Goal: Information Seeking & Learning: Learn about a topic

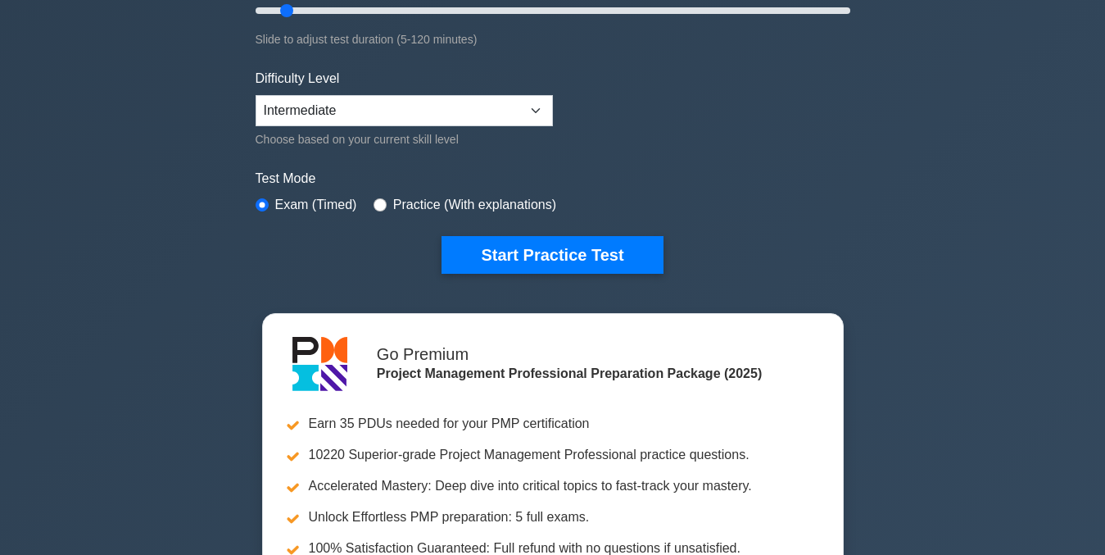
scroll to position [307, 0]
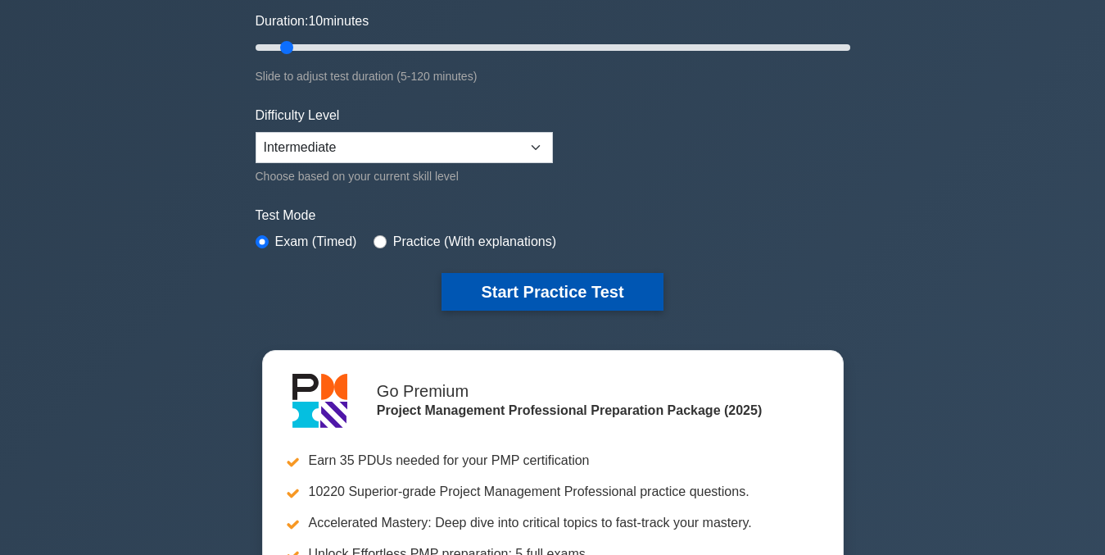
click at [550, 296] on button "Start Practice Test" at bounding box center [552, 292] width 221 height 38
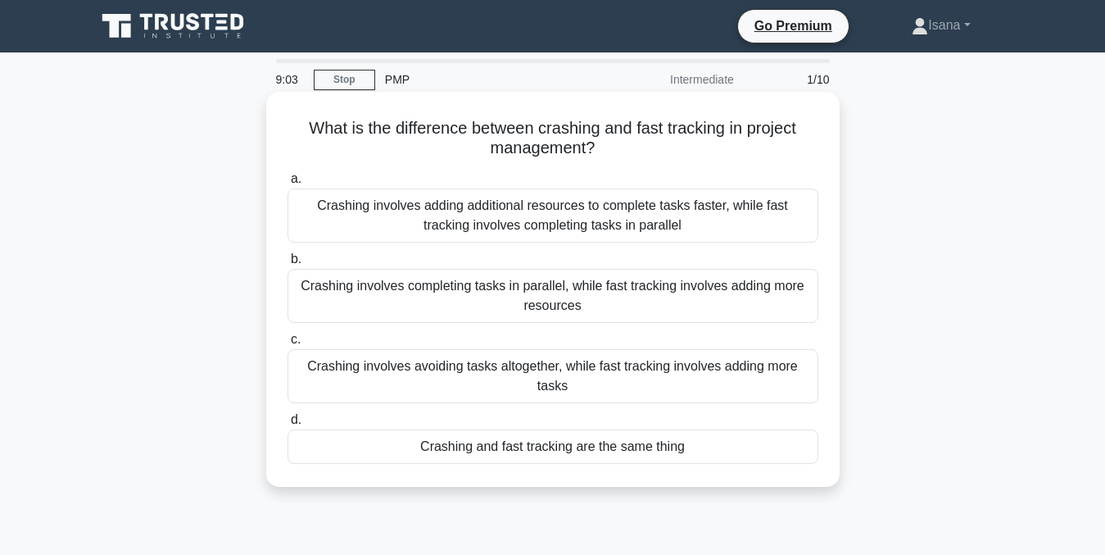
click at [546, 229] on div "Crashing involves adding additional resources to complete tasks faster, while f…" at bounding box center [553, 215] width 531 height 54
click at [288, 184] on input "a. Crashing involves adding additional resources to complete tasks faster, whil…" at bounding box center [288, 179] width 0 height 11
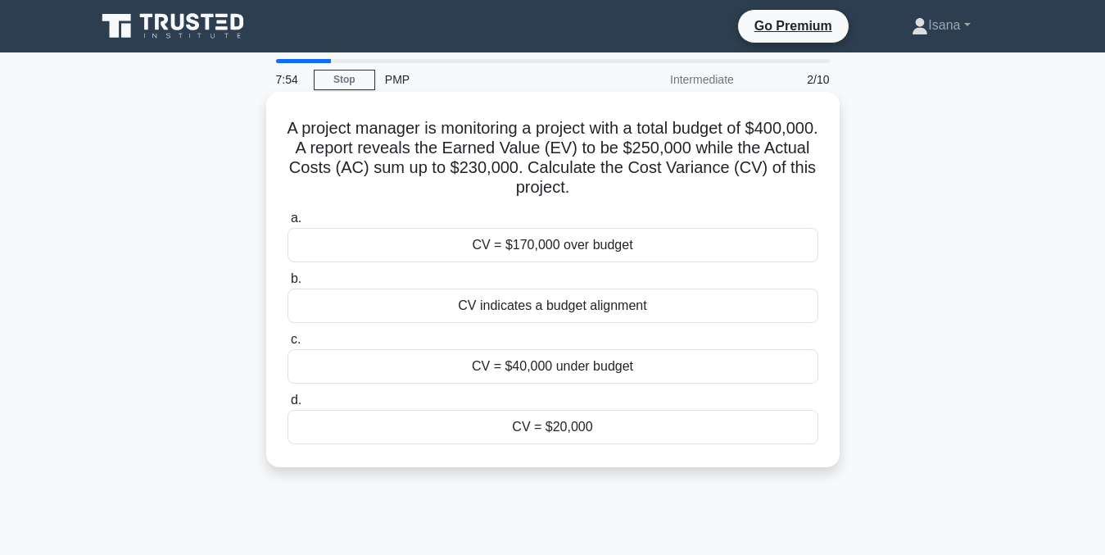
click at [523, 426] on div "CV = $20,000" at bounding box center [553, 427] width 531 height 34
click at [288, 405] on input "d. CV = $20,000" at bounding box center [288, 400] width 0 height 11
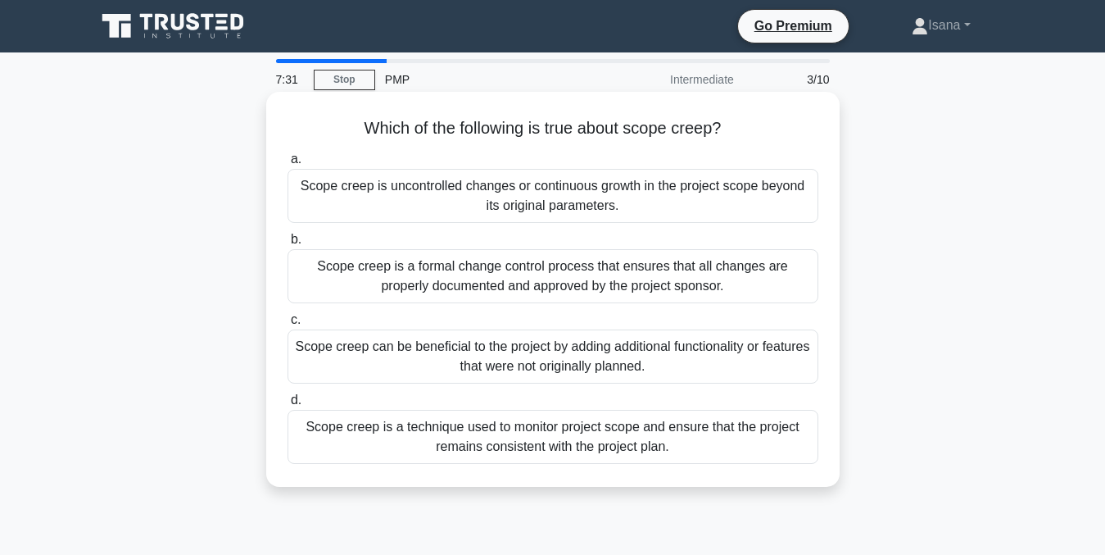
click at [537, 186] on div "Scope creep is uncontrolled changes or continuous growth in the project scope b…" at bounding box center [553, 196] width 531 height 54
click at [288, 165] on input "a. Scope creep is uncontrolled changes or continuous growth in the project scop…" at bounding box center [288, 159] width 0 height 11
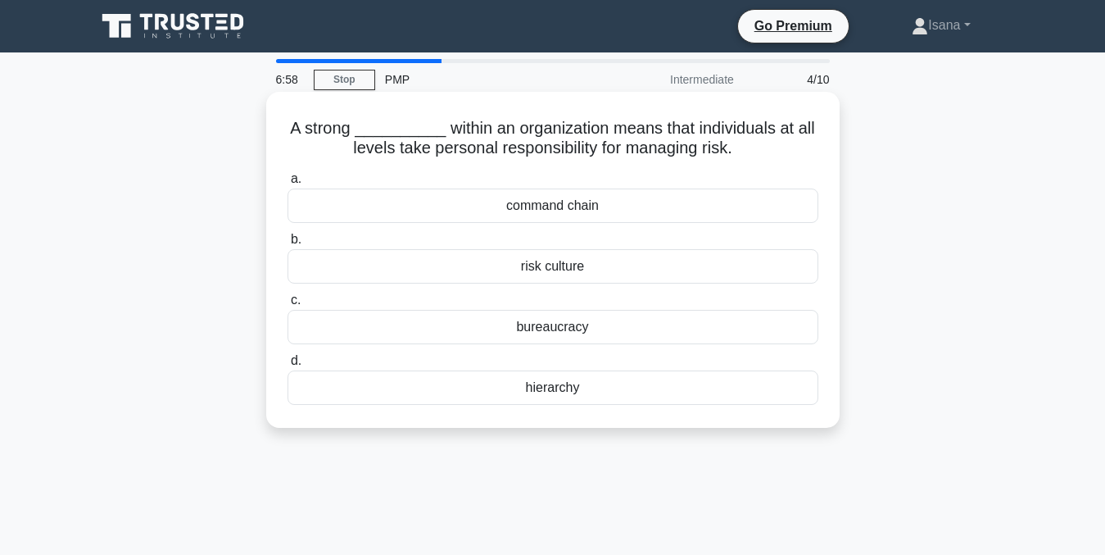
click at [523, 269] on div "risk culture" at bounding box center [553, 266] width 531 height 34
click at [288, 245] on input "b. risk culture" at bounding box center [288, 239] width 0 height 11
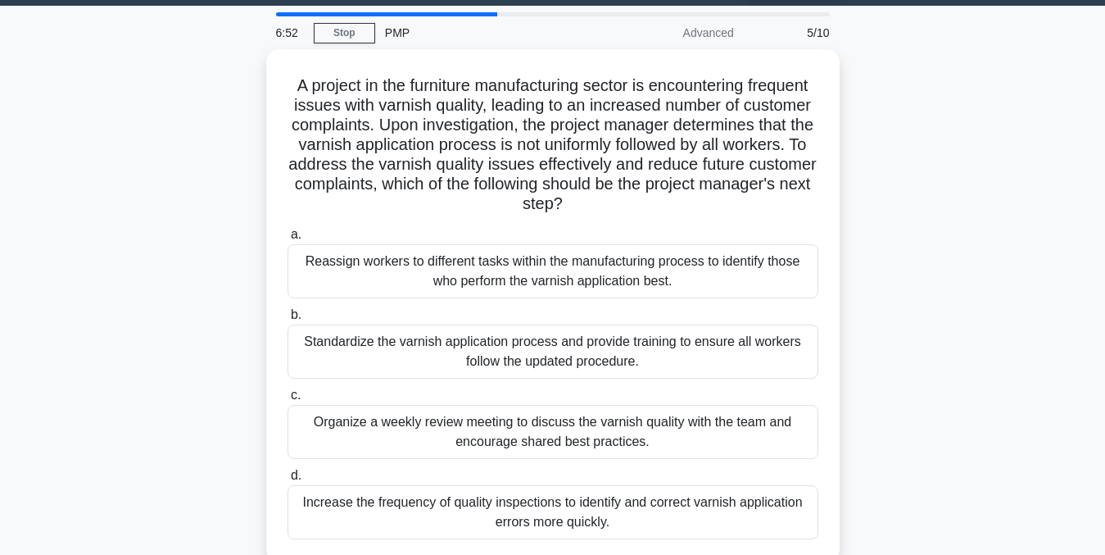
scroll to position [52, 0]
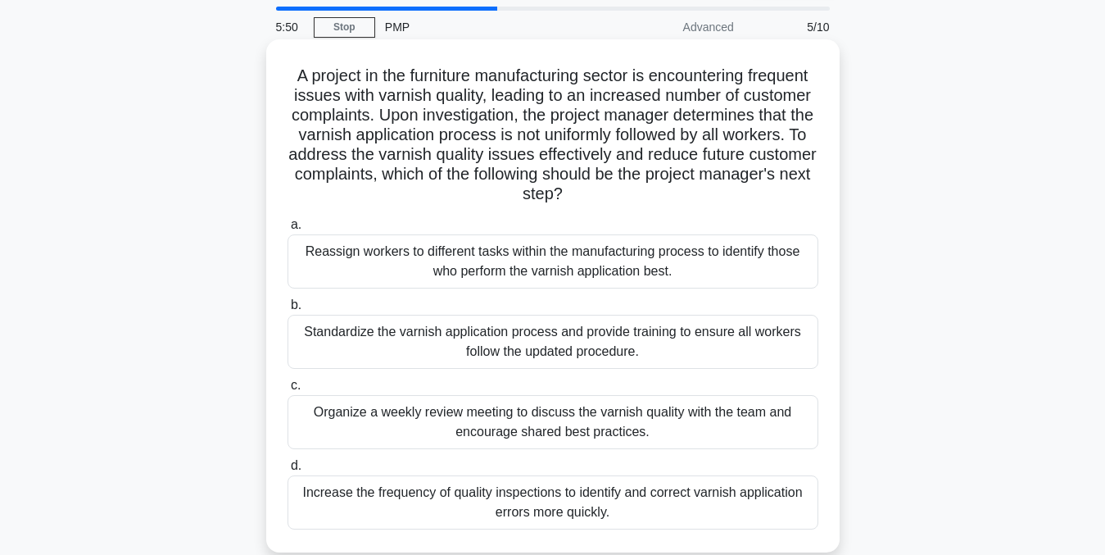
click at [734, 341] on div "Standardize the varnish application process and provide training to ensure all …" at bounding box center [553, 342] width 531 height 54
click at [288, 310] on input "b. Standardize the varnish application process and provide training to ensure a…" at bounding box center [288, 305] width 0 height 11
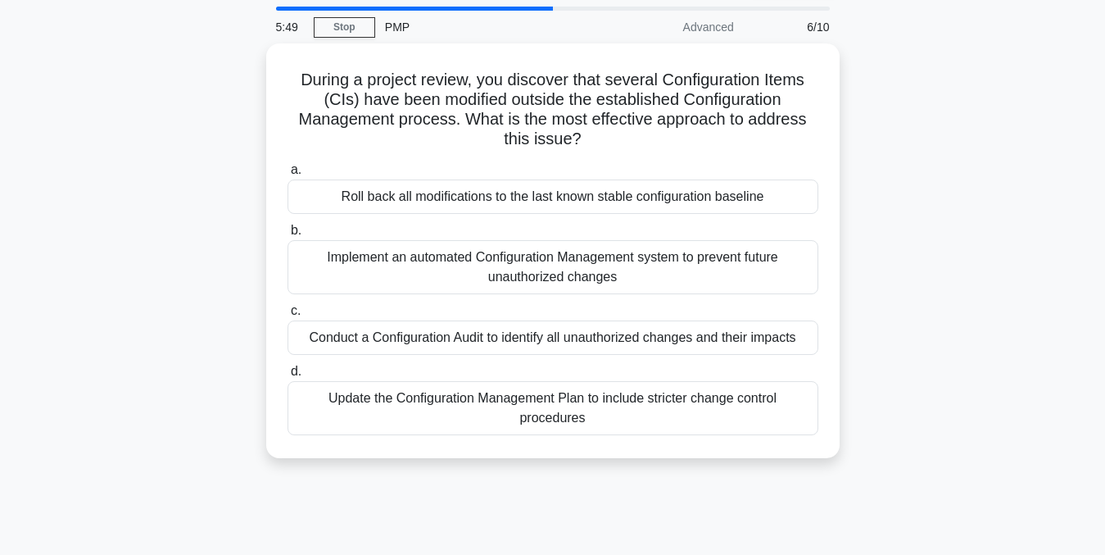
scroll to position [0, 0]
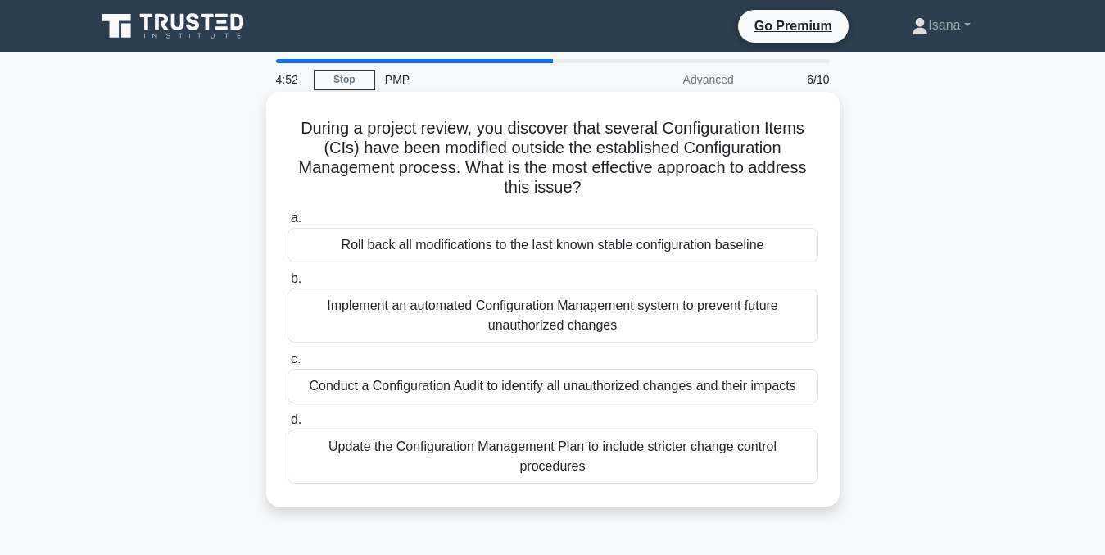
click at [634, 451] on div "Update the Configuration Management Plan to include stricter change control pro…" at bounding box center [553, 456] width 531 height 54
click at [288, 425] on input "d. Update the Configuration Management Plan to include stricter change control …" at bounding box center [288, 419] width 0 height 11
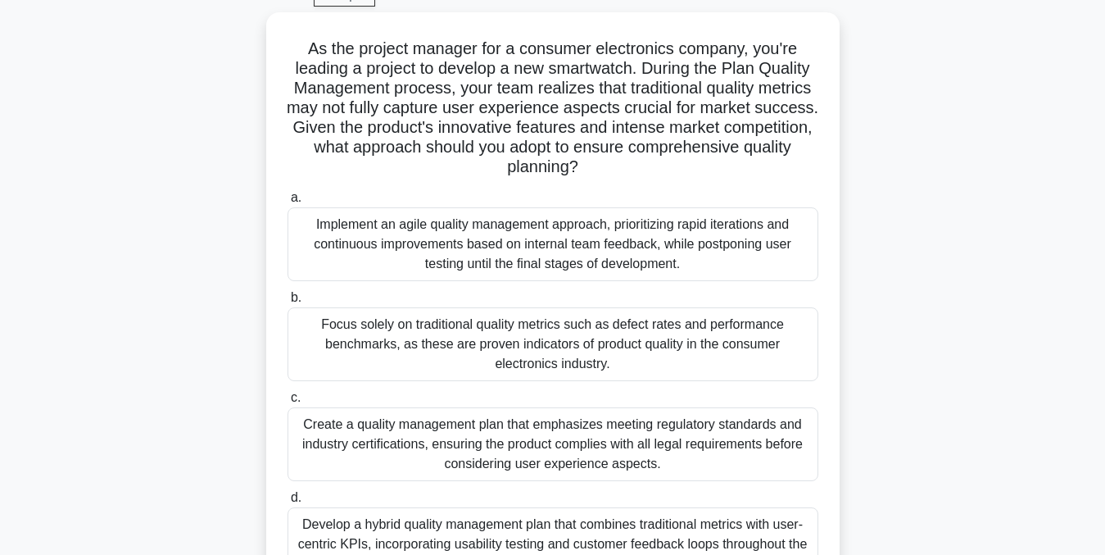
scroll to position [87, 0]
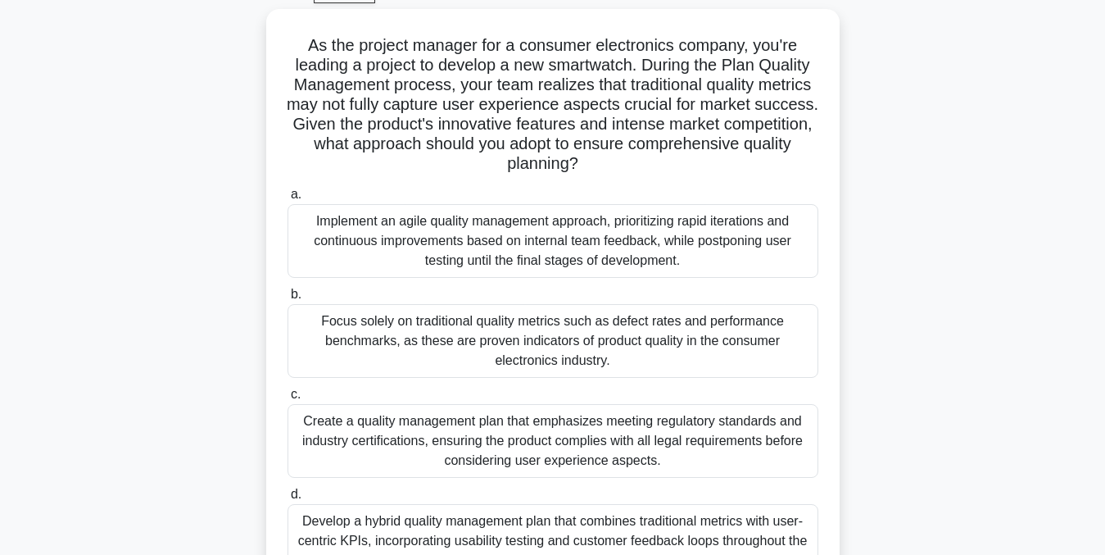
click at [1103, 206] on main "4:30 Stop PMP Advanced 7/10 As the project manager for a consumer electronics c…" at bounding box center [552, 382] width 1105 height 832
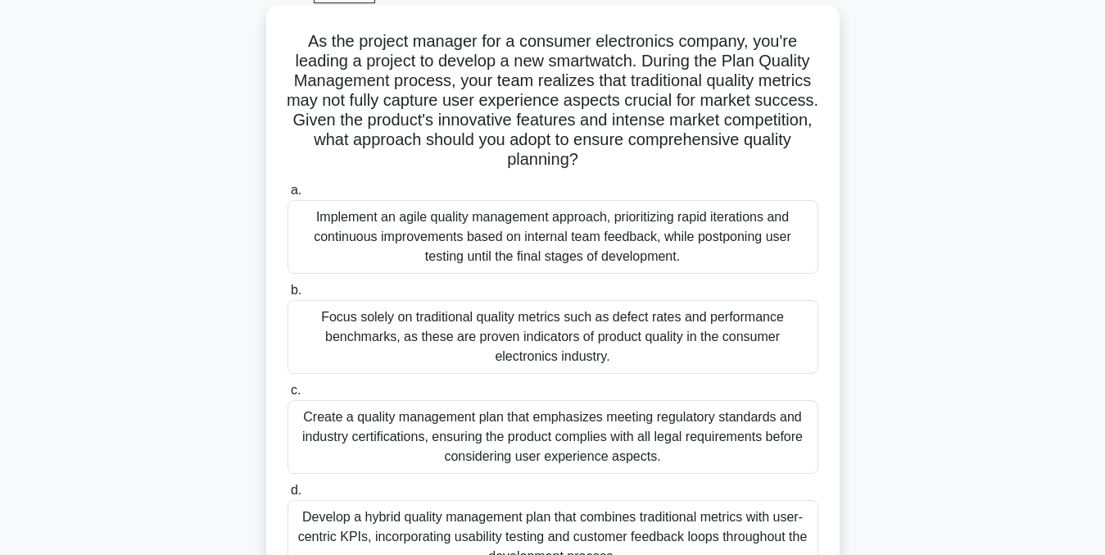
click at [758, 227] on div "Implement an agile quality management approach, prioritizing rapid iterations a…" at bounding box center [553, 237] width 531 height 74
click at [288, 196] on input "a. Implement an agile quality management approach, prioritizing rapid iteration…" at bounding box center [288, 190] width 0 height 11
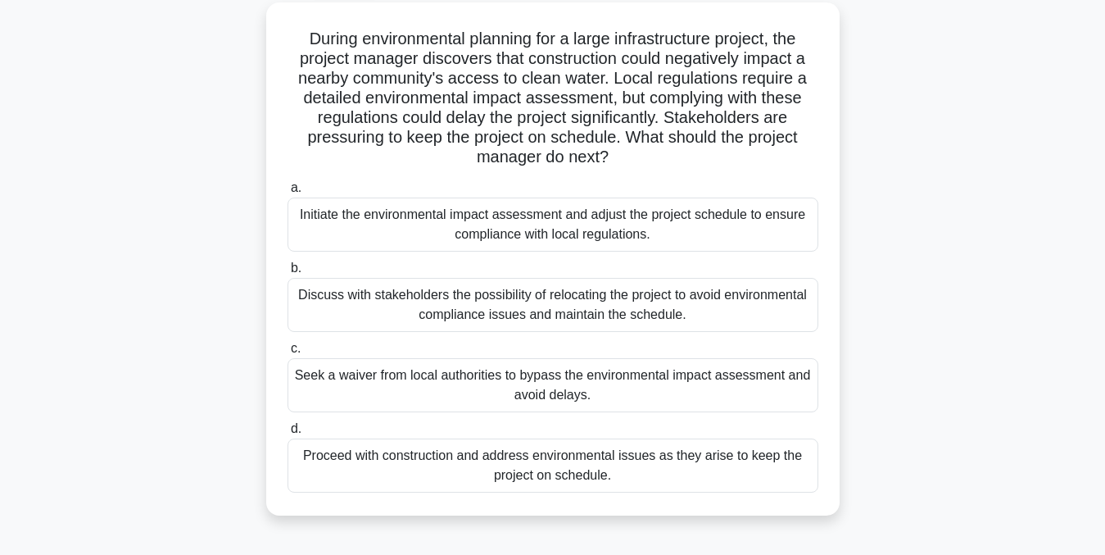
scroll to position [95, 0]
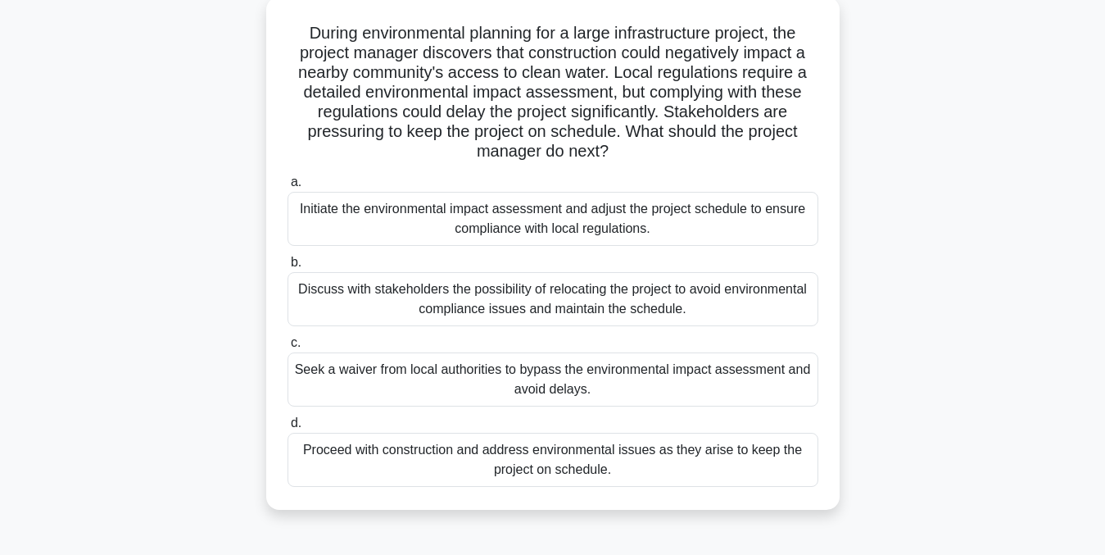
click at [752, 227] on div "Initiate the environmental impact assessment and adjust the project schedule to…" at bounding box center [553, 219] width 531 height 54
click at [288, 188] on input "a. Initiate the environmental impact assessment and adjust the project schedule…" at bounding box center [288, 182] width 0 height 11
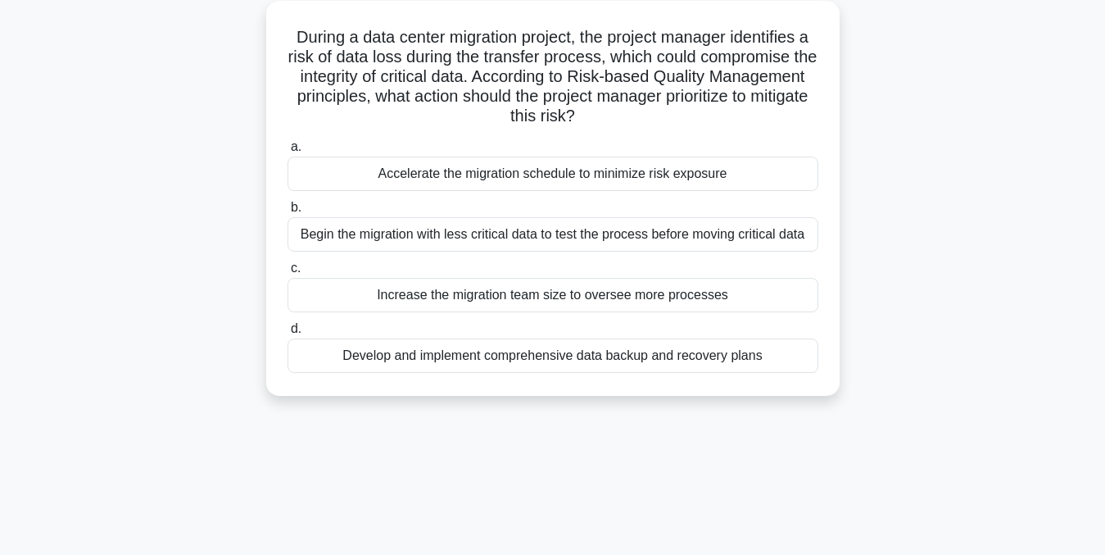
scroll to position [0, 0]
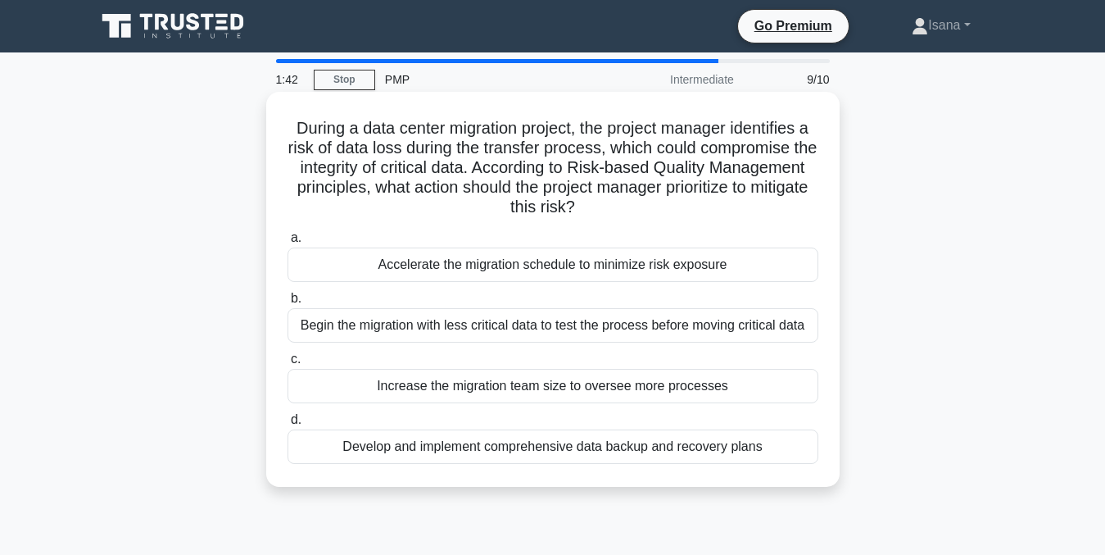
click at [724, 446] on div "Develop and implement comprehensive data backup and recovery plans" at bounding box center [553, 446] width 531 height 34
click at [288, 425] on input "d. Develop and implement comprehensive data backup and recovery plans" at bounding box center [288, 419] width 0 height 11
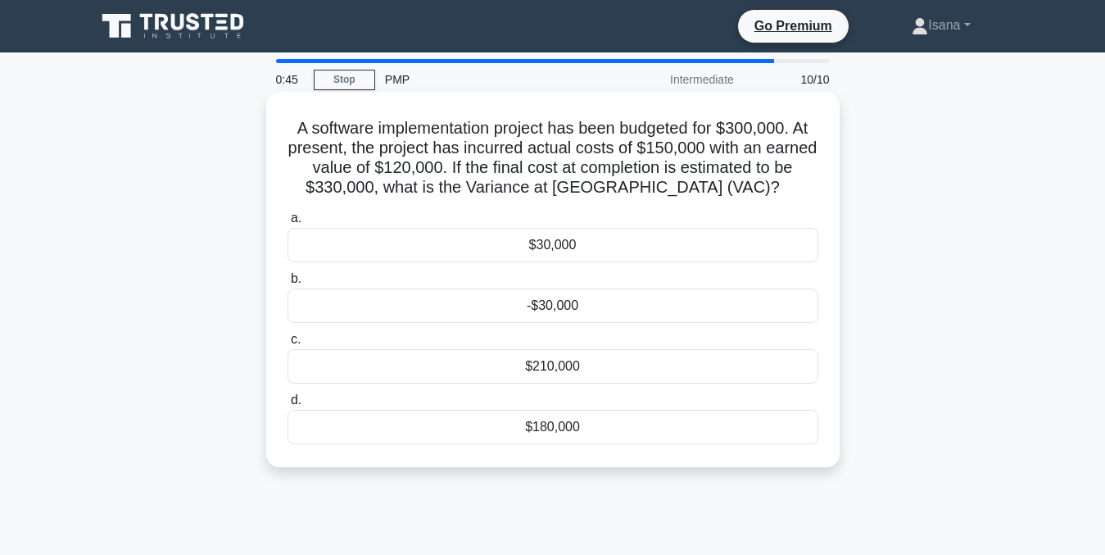
click at [682, 305] on div "-$30,000" at bounding box center [553, 305] width 531 height 34
click at [288, 284] on input "b. -$30,000" at bounding box center [288, 279] width 0 height 11
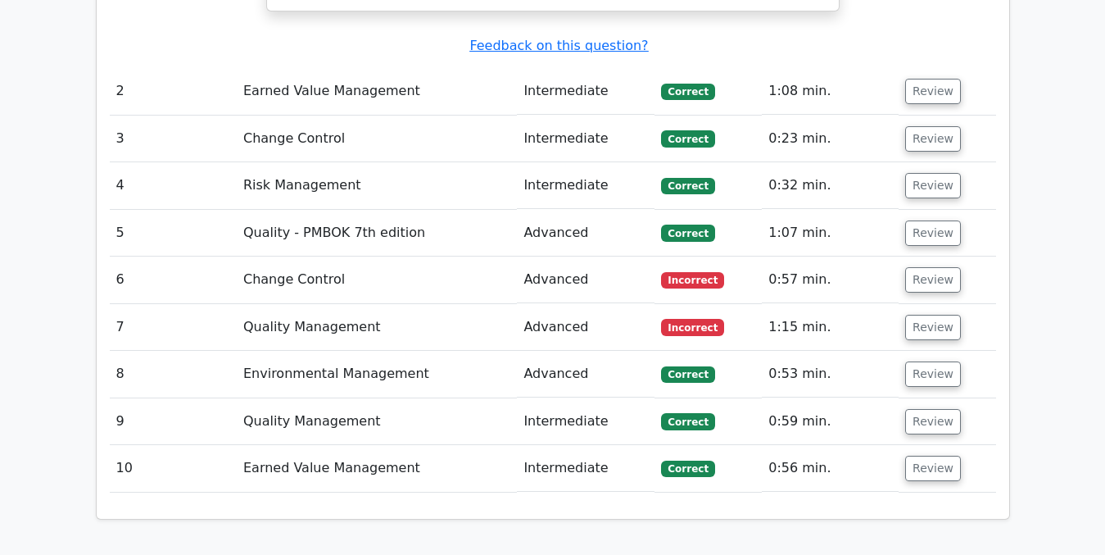
scroll to position [2060, 0]
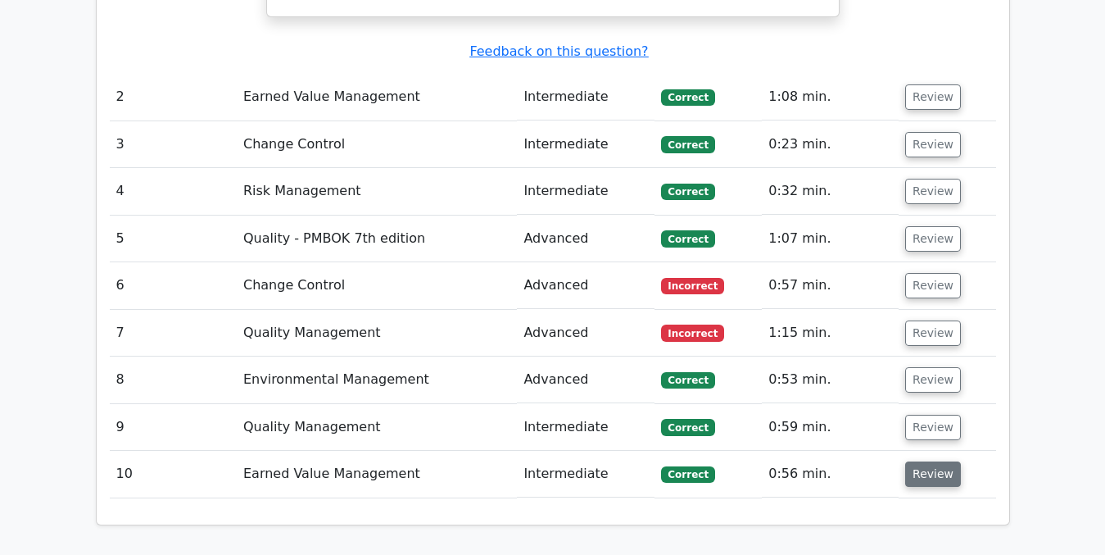
click at [925, 461] on button "Review" at bounding box center [933, 473] width 56 height 25
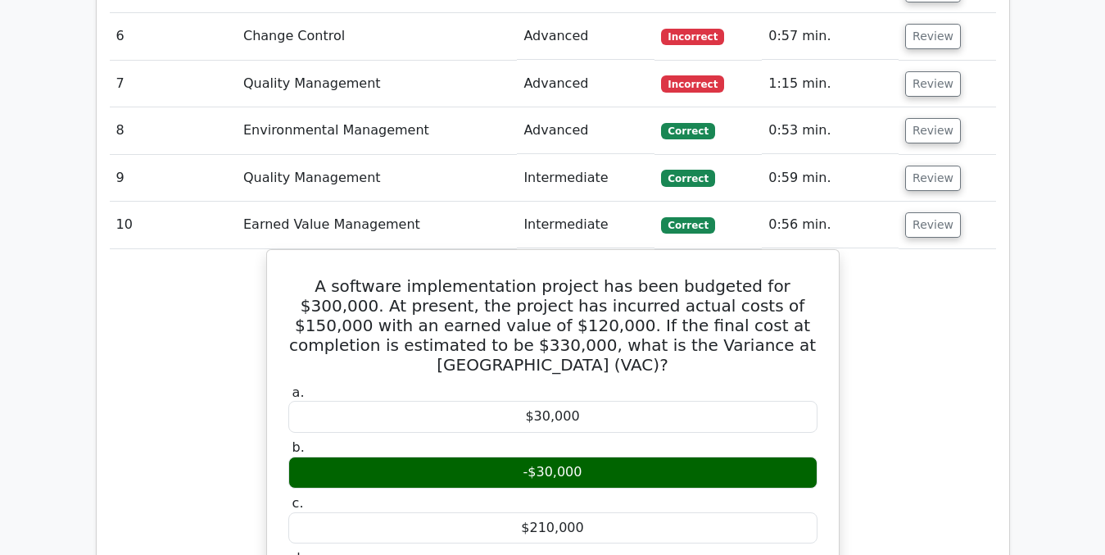
scroll to position [2338, 0]
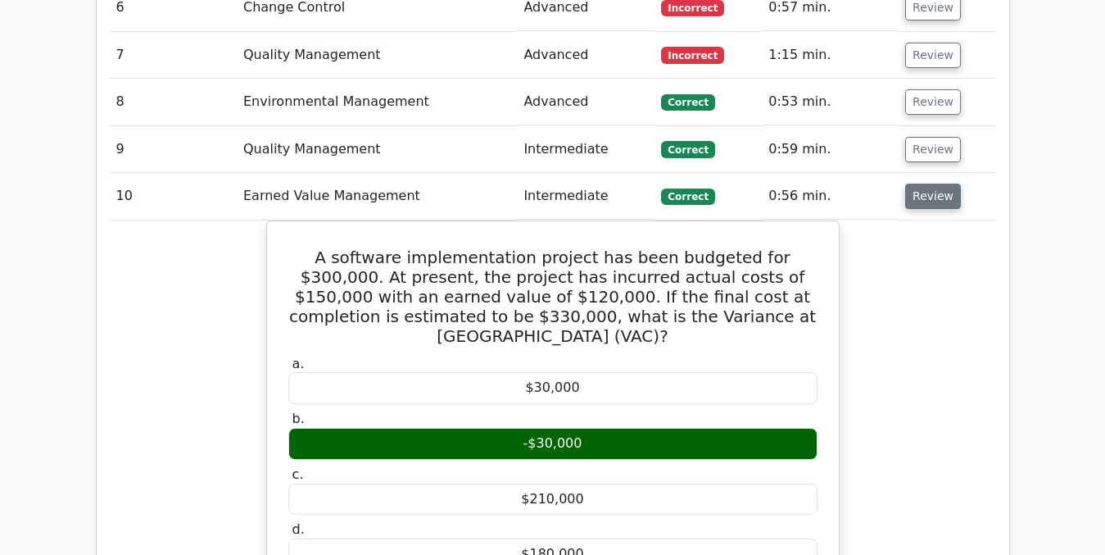
click at [932, 183] on button "Review" at bounding box center [933, 195] width 56 height 25
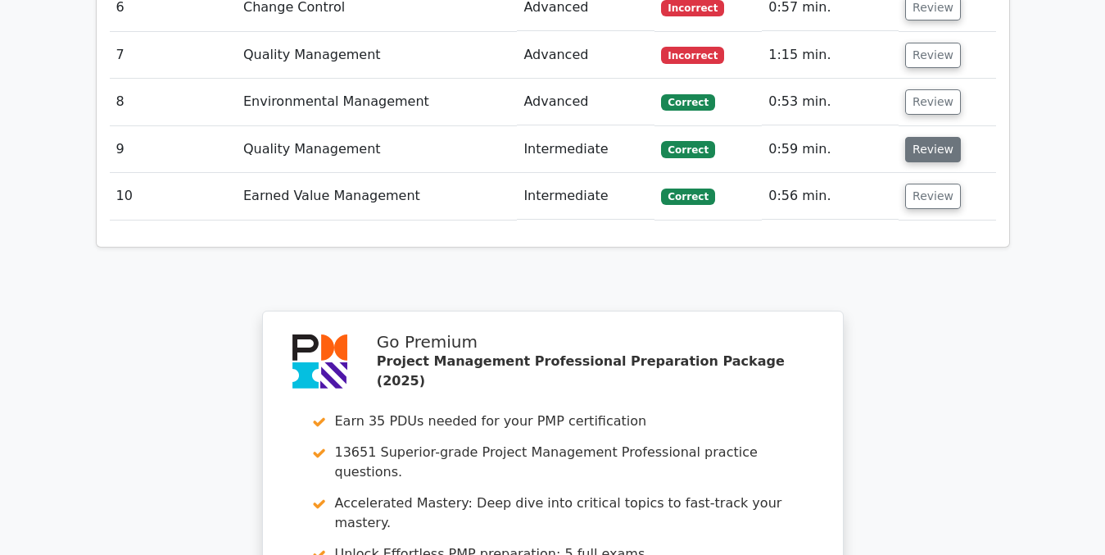
click at [927, 137] on button "Review" at bounding box center [933, 149] width 56 height 25
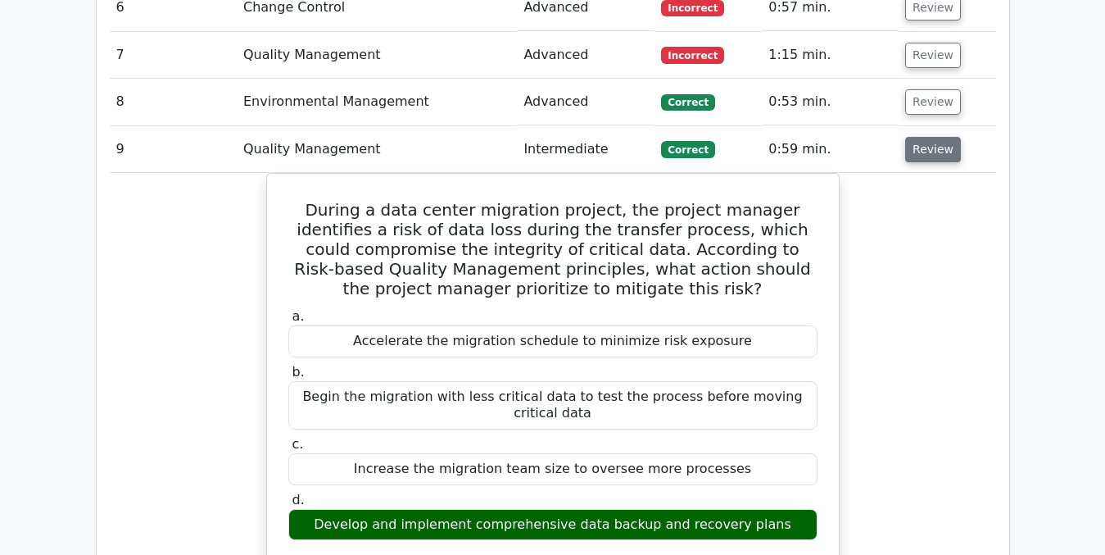
click at [927, 137] on button "Review" at bounding box center [933, 149] width 56 height 25
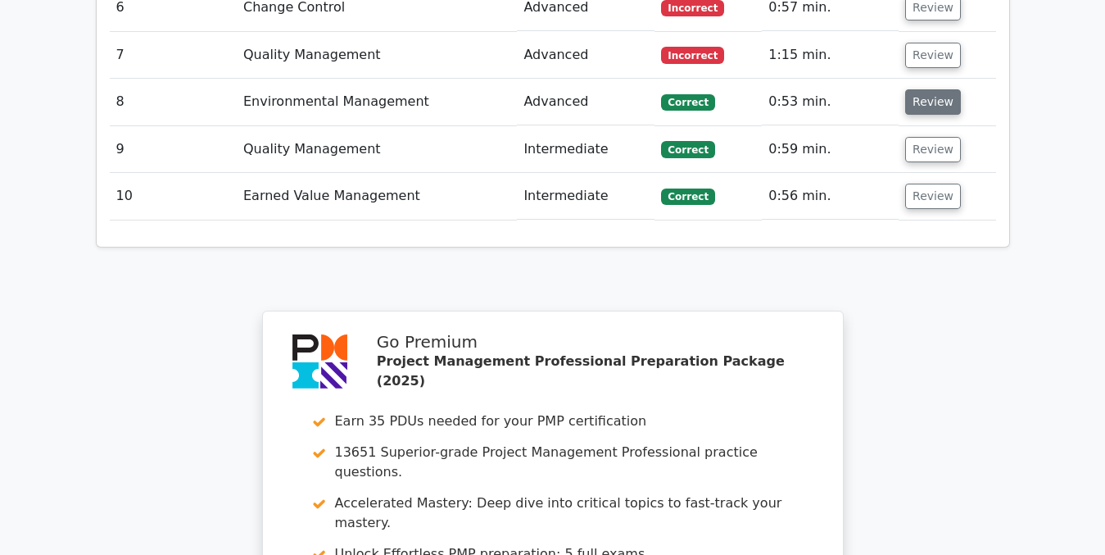
click at [922, 89] on button "Review" at bounding box center [933, 101] width 56 height 25
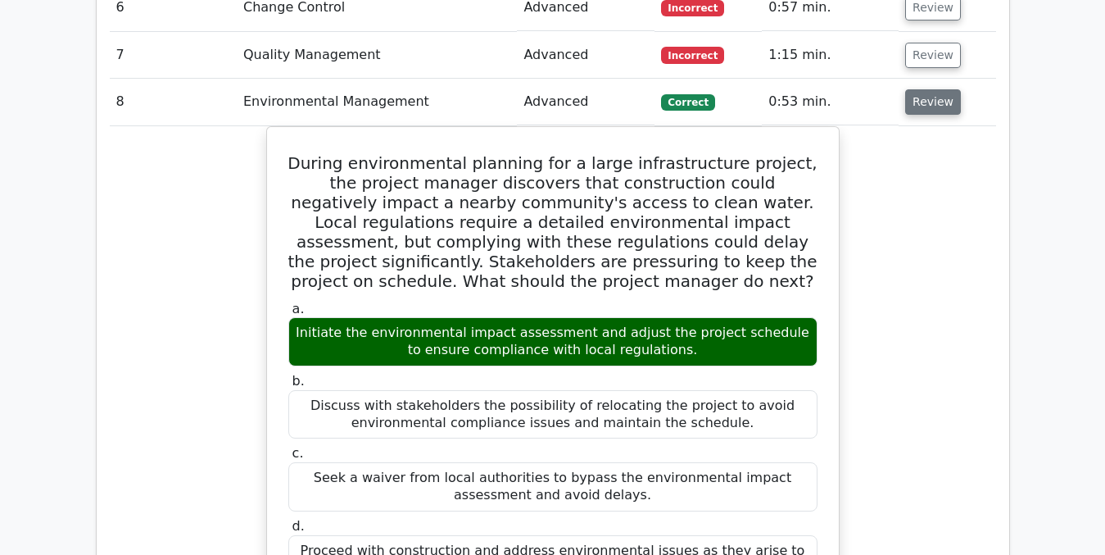
click at [926, 89] on button "Review" at bounding box center [933, 101] width 56 height 25
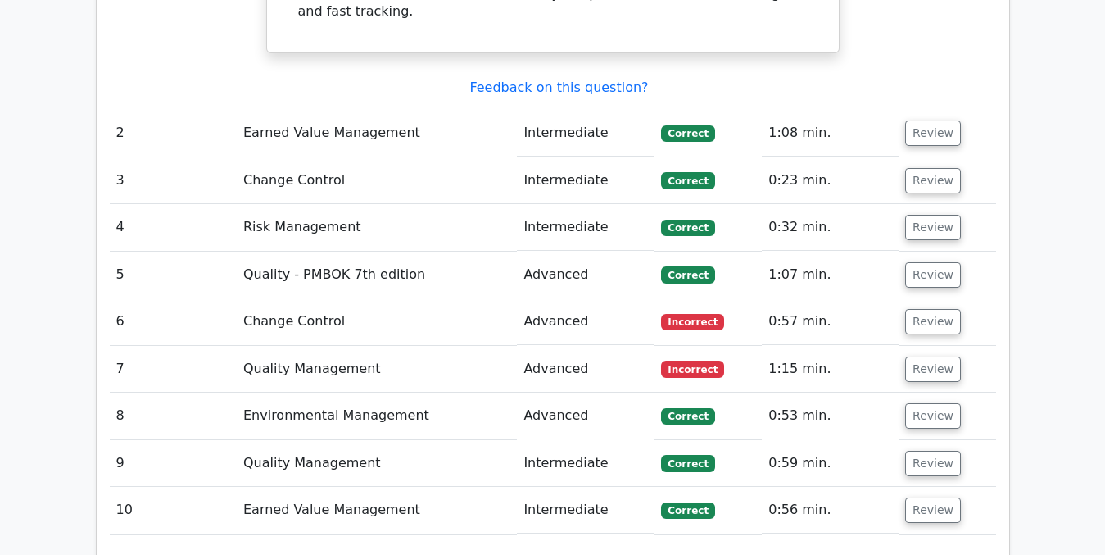
scroll to position [2003, 0]
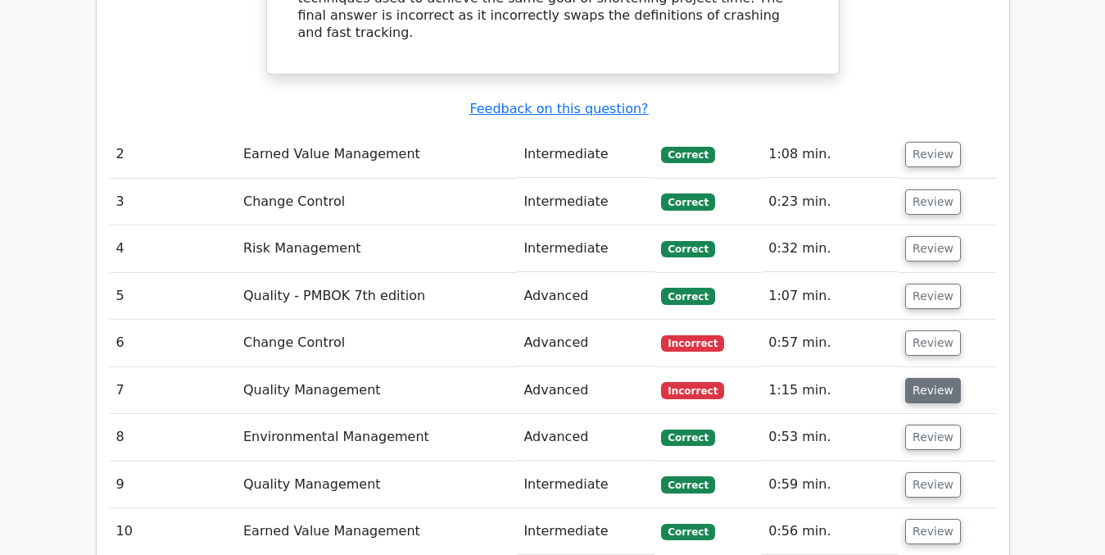
click at [916, 378] on button "Review" at bounding box center [933, 390] width 56 height 25
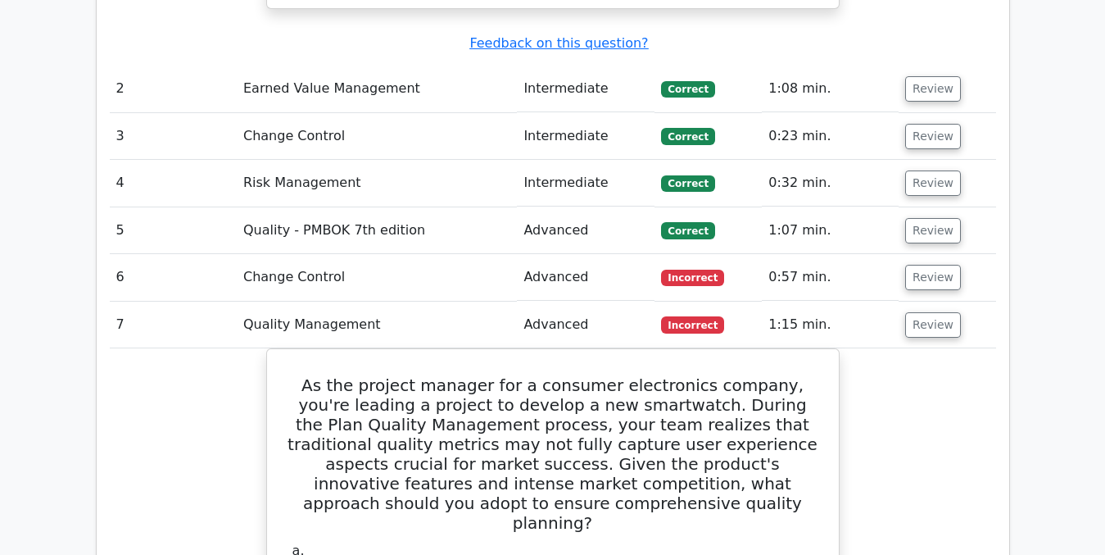
scroll to position [2059, 0]
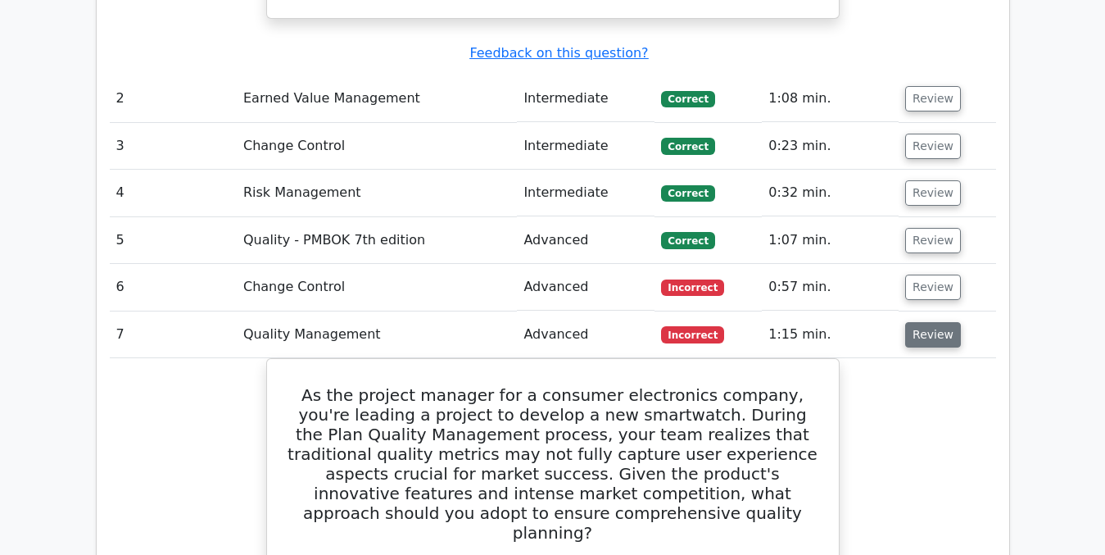
click at [916, 322] on button "Review" at bounding box center [933, 334] width 56 height 25
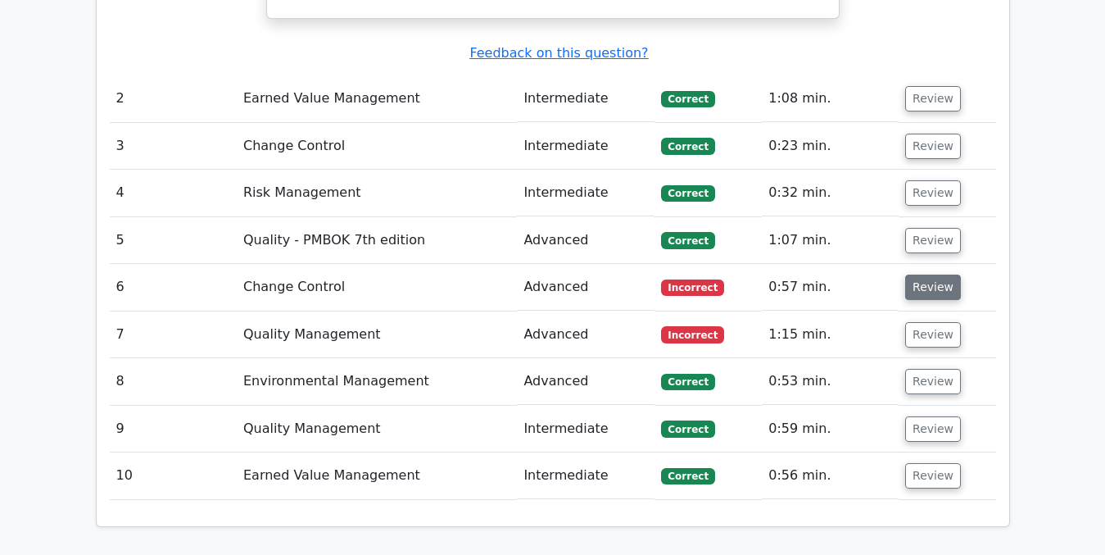
click at [915, 274] on button "Review" at bounding box center [933, 286] width 56 height 25
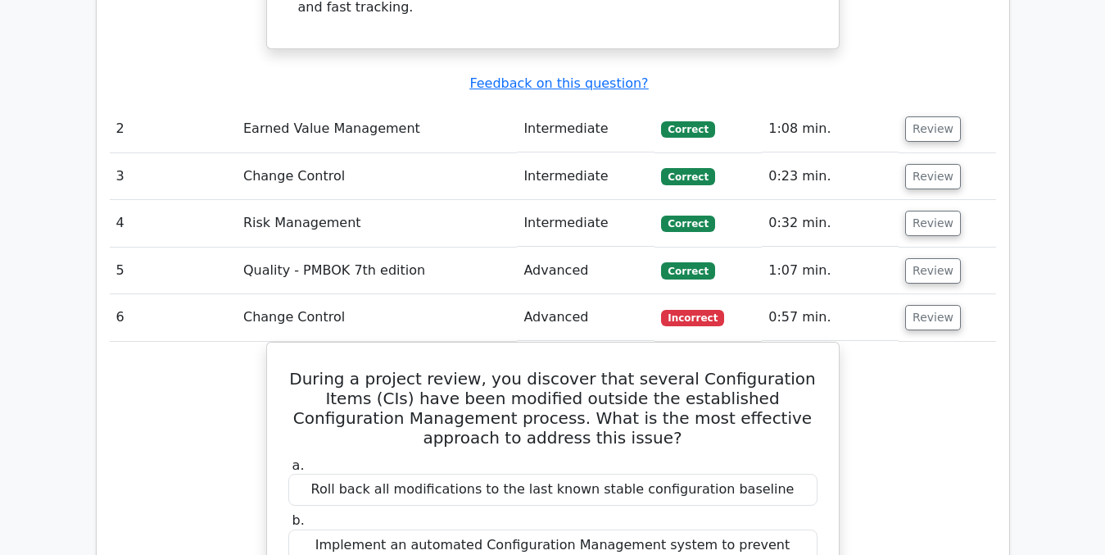
scroll to position [2039, 0]
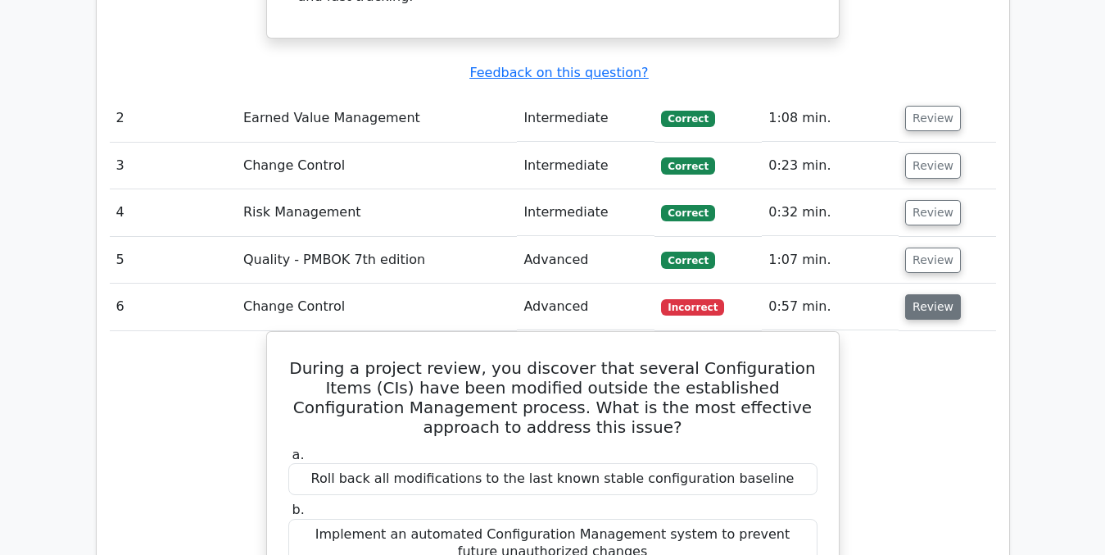
click at [936, 294] on button "Review" at bounding box center [933, 306] width 56 height 25
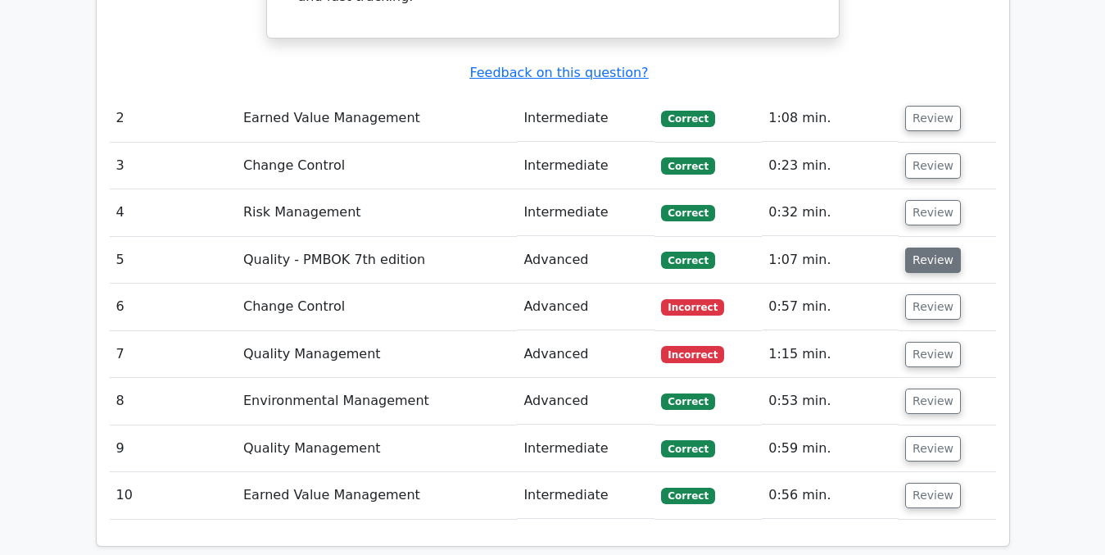
click at [926, 247] on button "Review" at bounding box center [933, 259] width 56 height 25
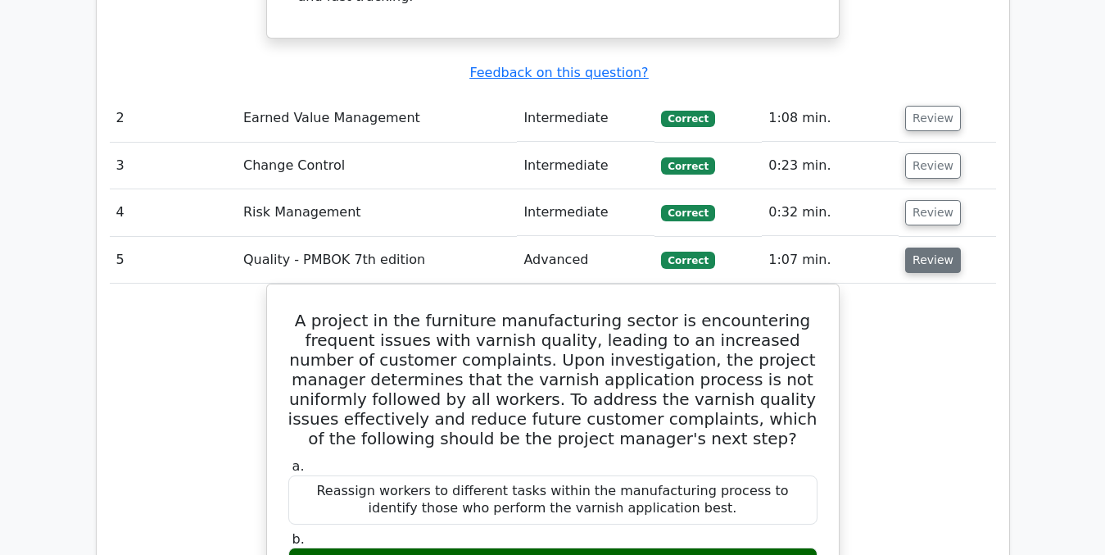
click at [931, 247] on button "Review" at bounding box center [933, 259] width 56 height 25
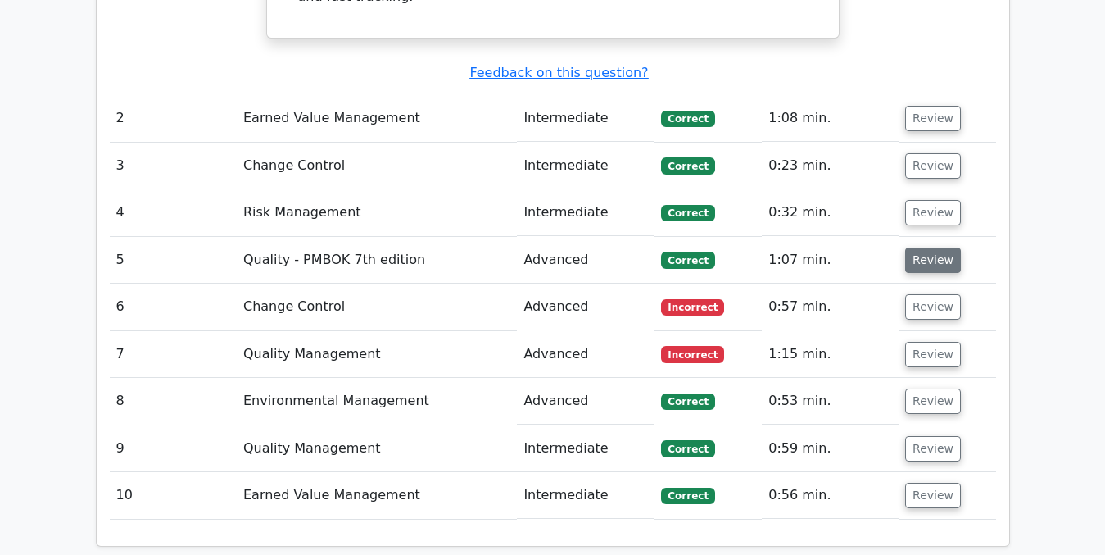
click at [931, 247] on button "Review" at bounding box center [933, 259] width 56 height 25
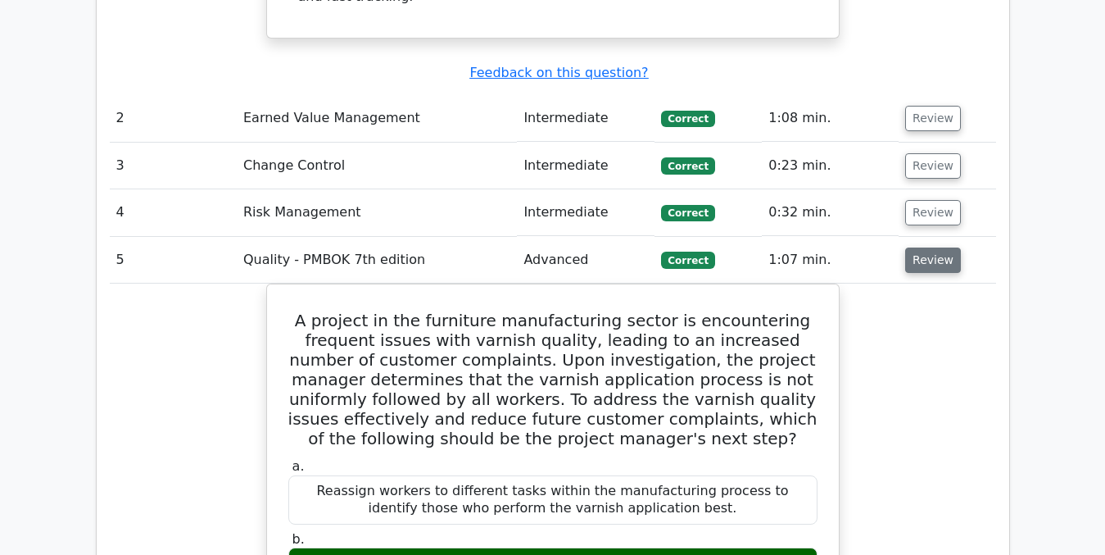
click at [931, 247] on button "Review" at bounding box center [933, 259] width 56 height 25
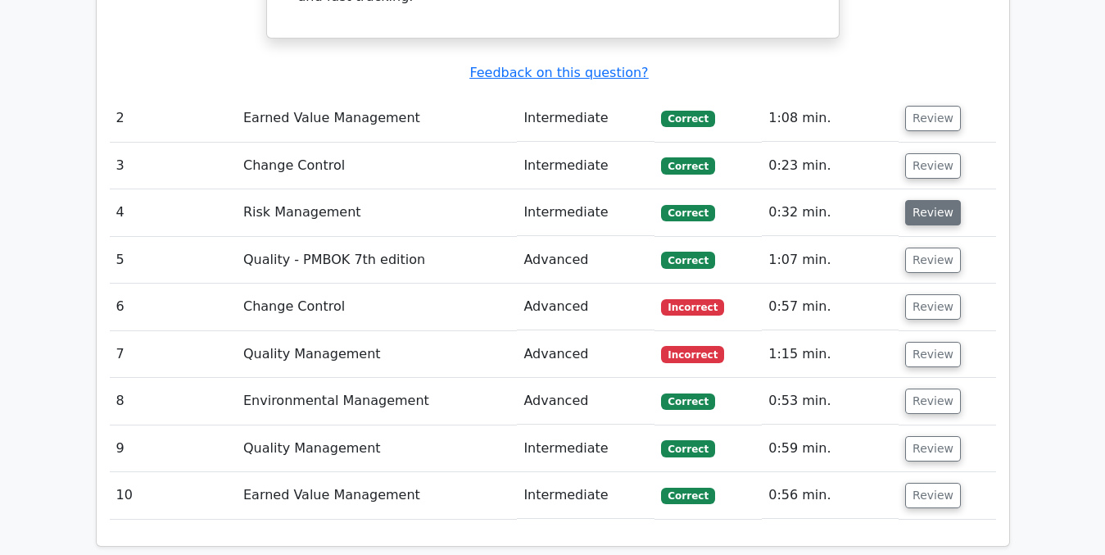
click at [923, 200] on button "Review" at bounding box center [933, 212] width 56 height 25
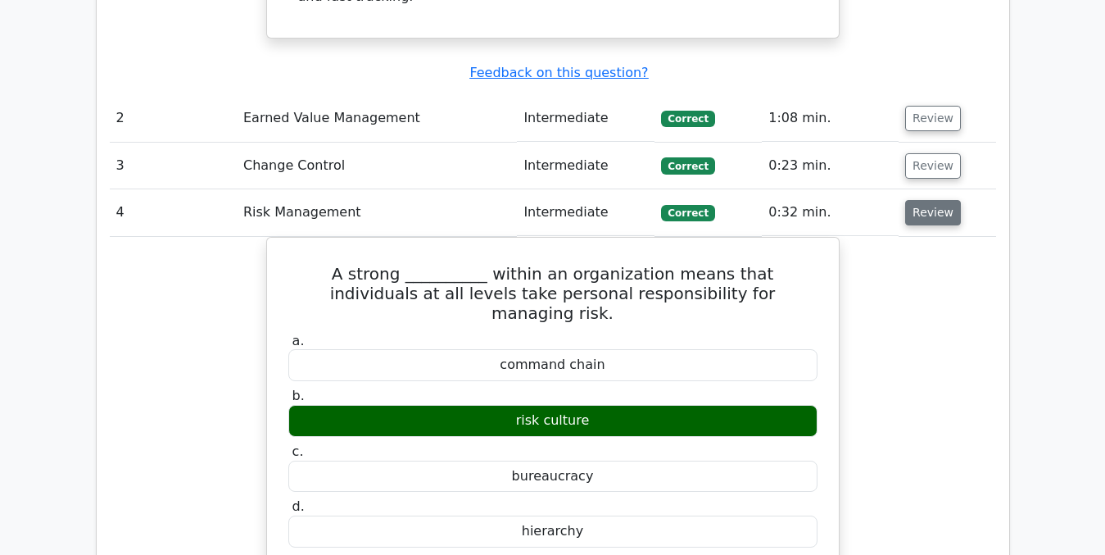
click at [923, 200] on button "Review" at bounding box center [933, 212] width 56 height 25
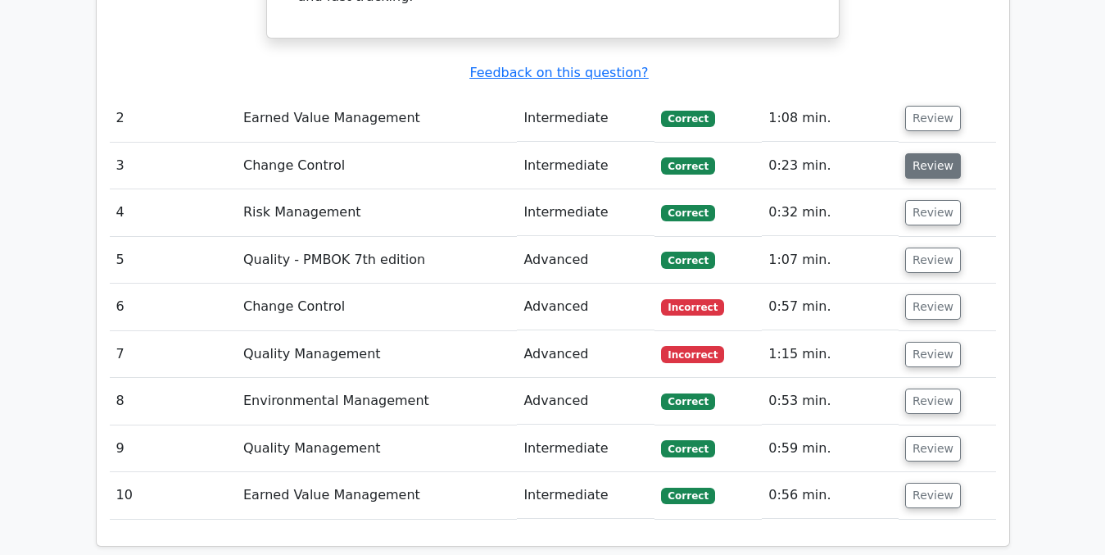
click at [921, 153] on button "Review" at bounding box center [933, 165] width 56 height 25
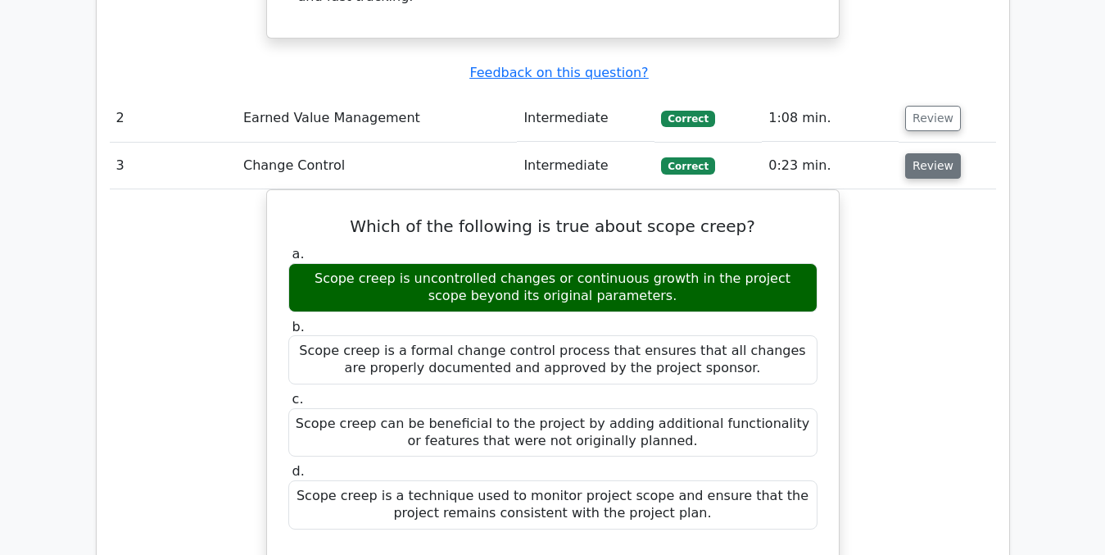
click at [921, 153] on button "Review" at bounding box center [933, 165] width 56 height 25
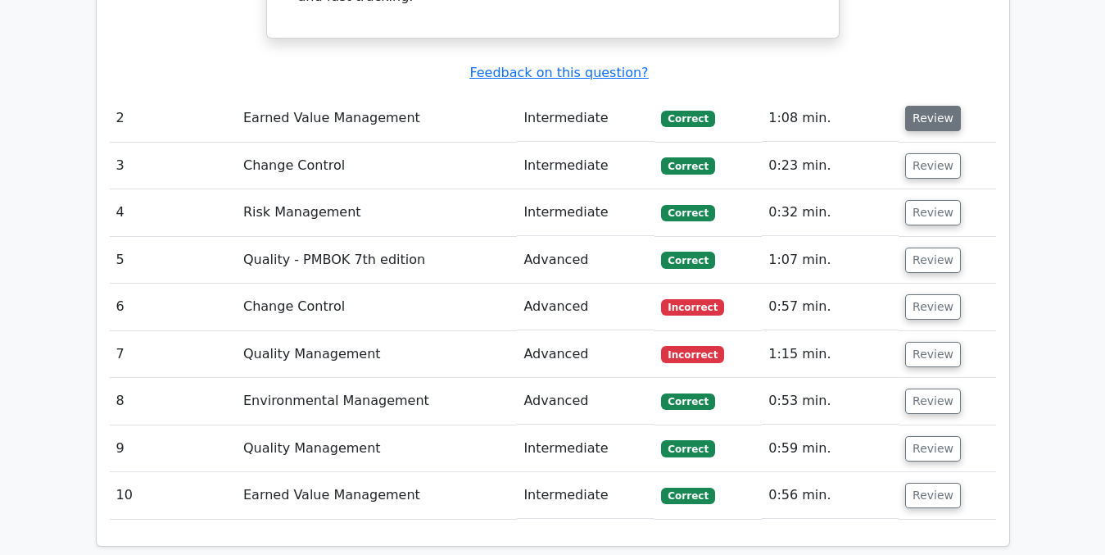
click at [923, 106] on button "Review" at bounding box center [933, 118] width 56 height 25
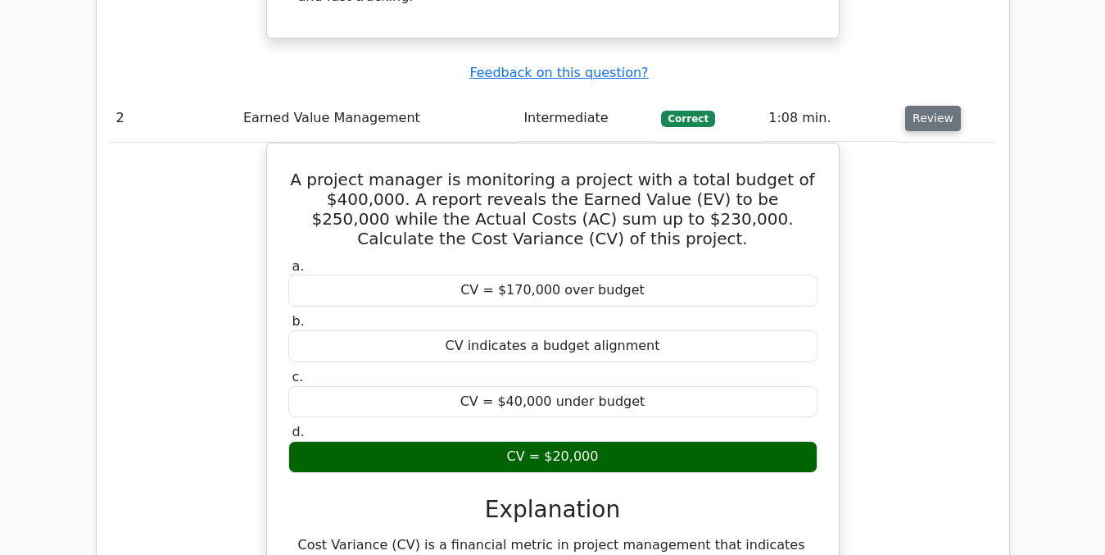
click at [923, 106] on button "Review" at bounding box center [933, 118] width 56 height 25
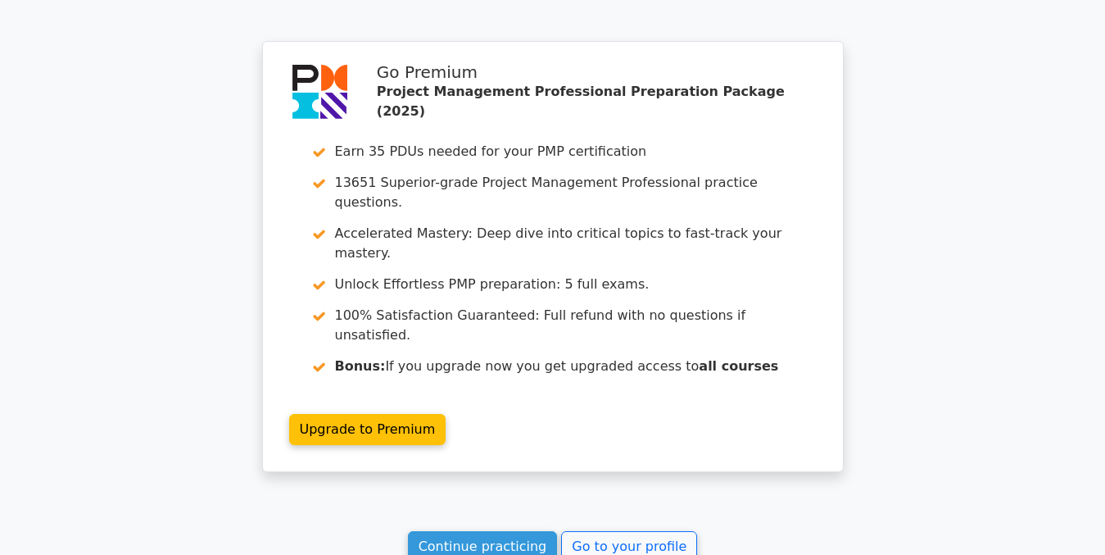
scroll to position [2597, 0]
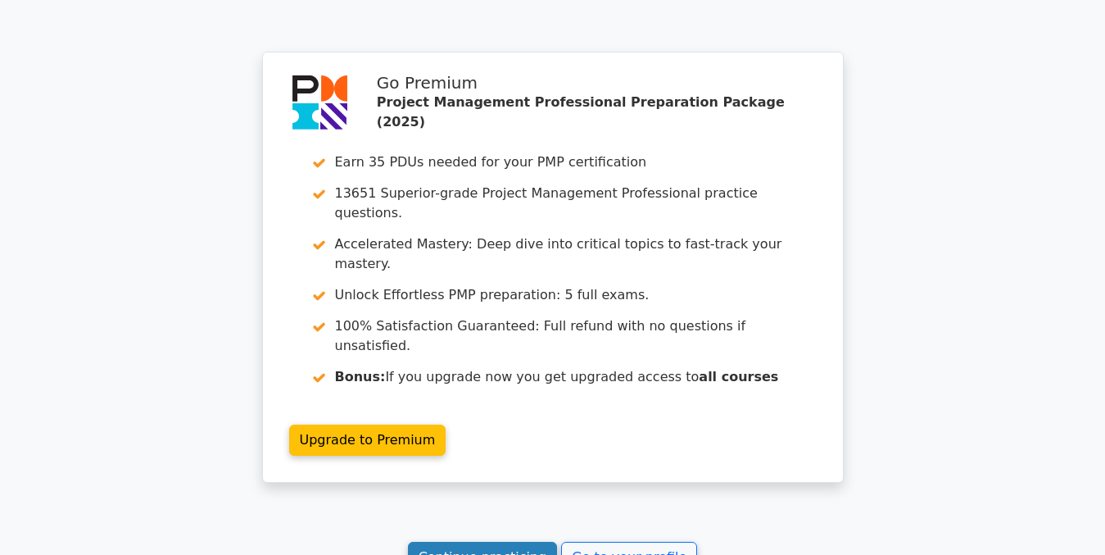
click at [480, 541] on link "Continue practicing" at bounding box center [483, 556] width 150 height 31
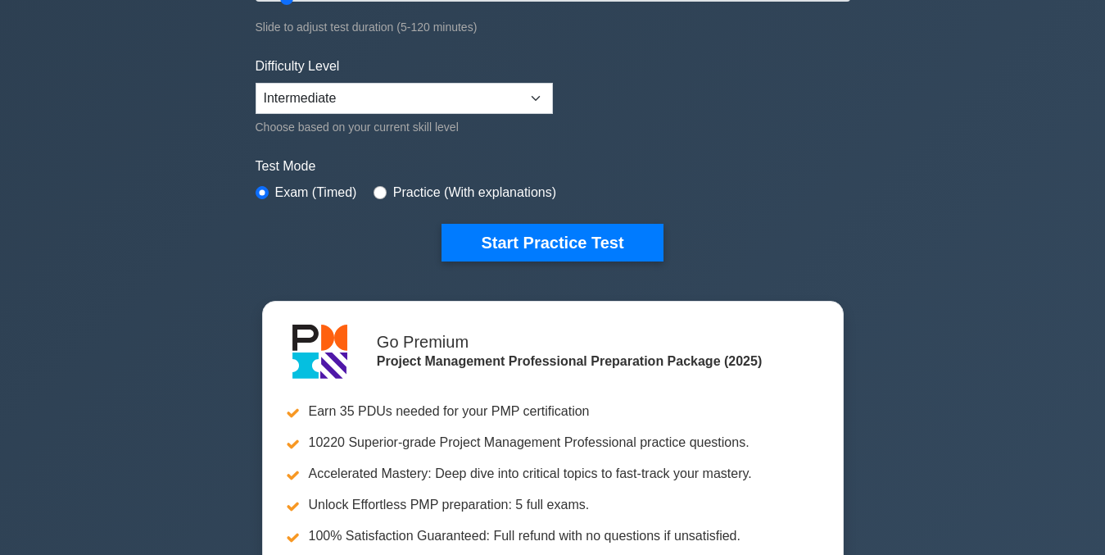
scroll to position [369, 0]
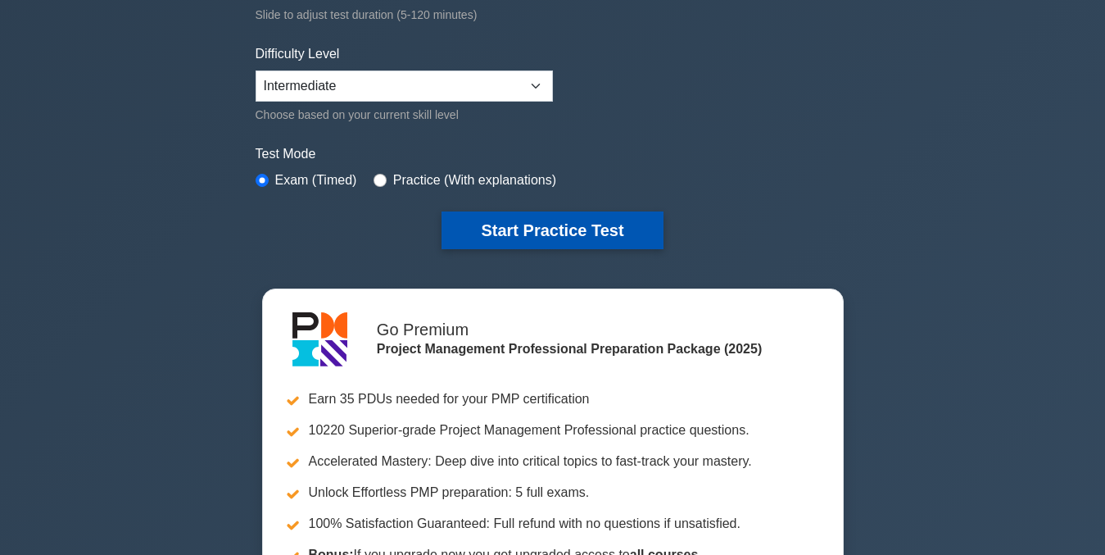
click at [536, 234] on button "Start Practice Test" at bounding box center [552, 230] width 221 height 38
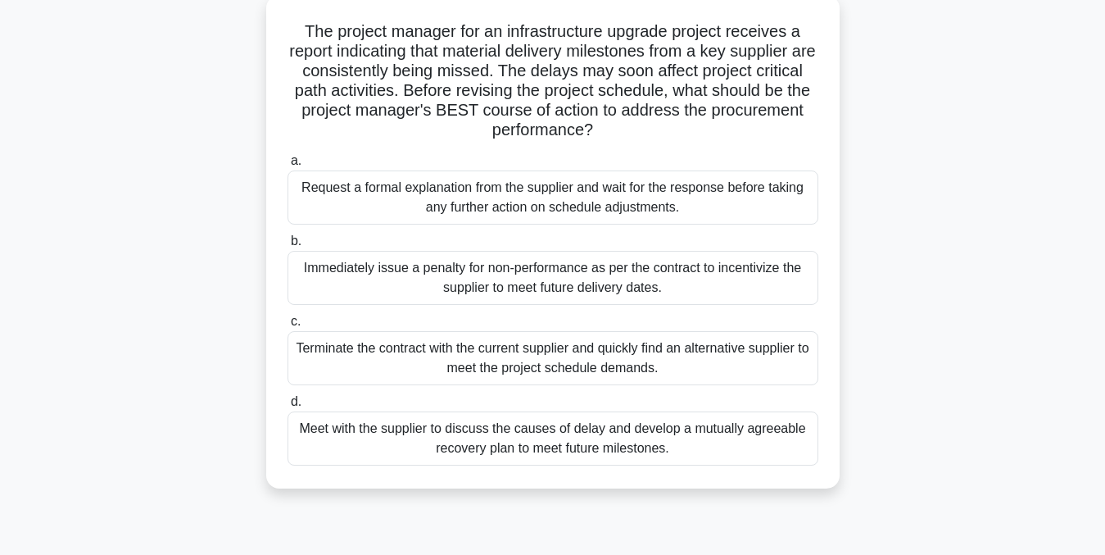
scroll to position [103, 0]
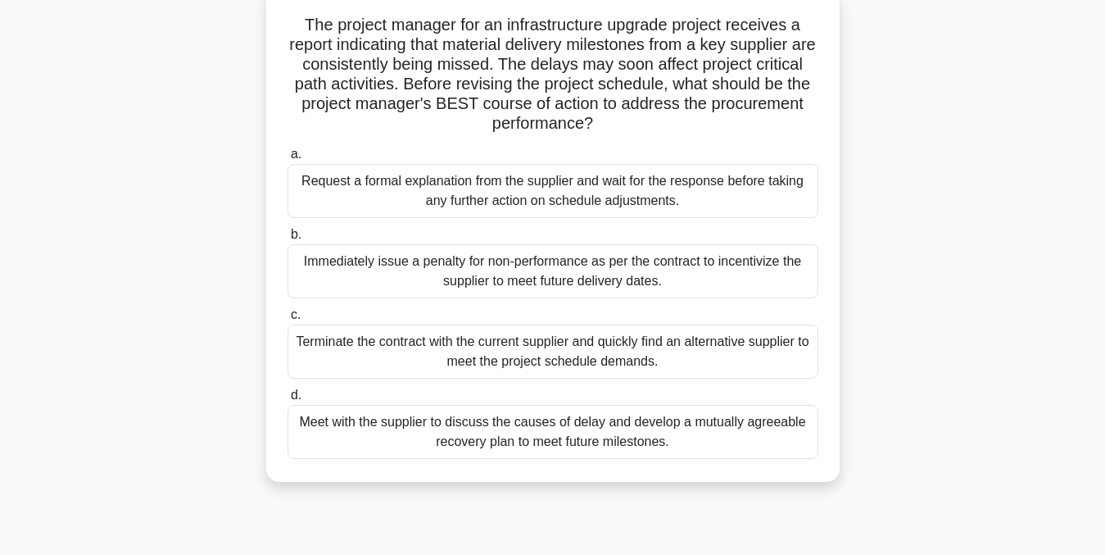
click at [691, 428] on div "Meet with the supplier to discuss the causes of delay and develop a mutually ag…" at bounding box center [553, 432] width 531 height 54
click at [288, 401] on input "d. Meet with the supplier to discuss the causes of delay and develop a mutually…" at bounding box center [288, 395] width 0 height 11
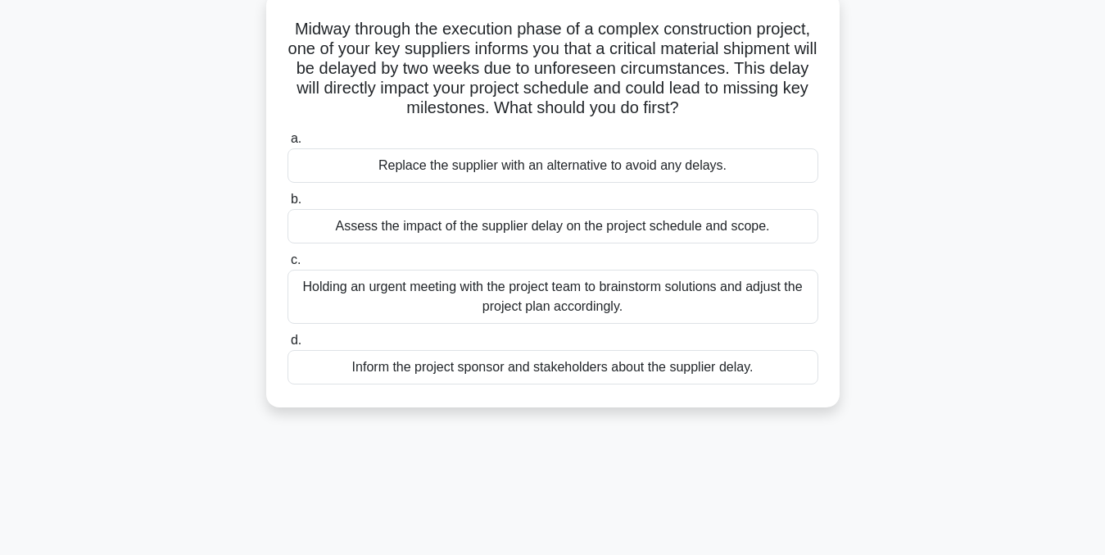
scroll to position [0, 0]
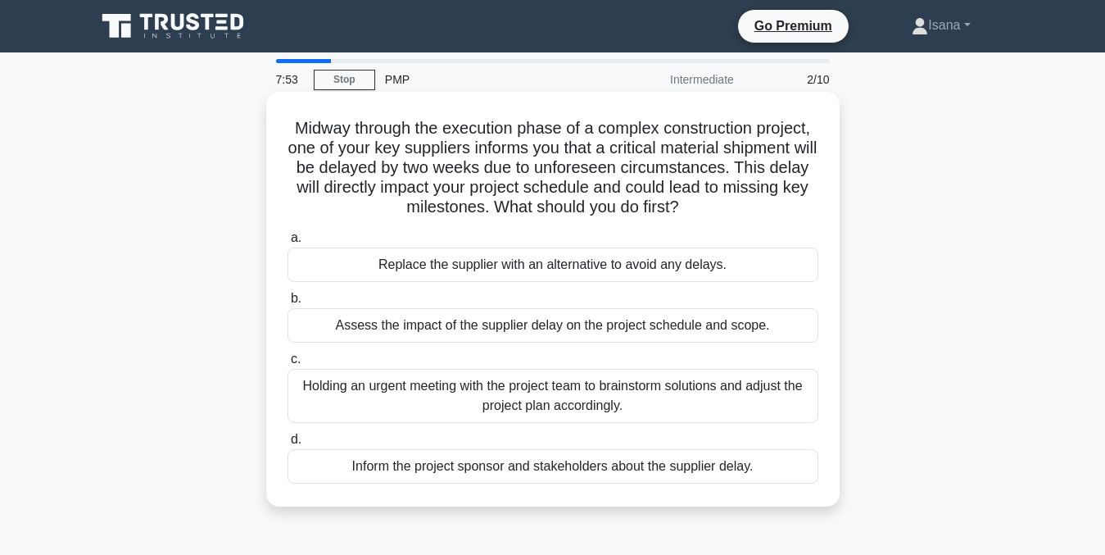
click at [714, 400] on div "Holding an urgent meeting with the project team to brainstorm solutions and adj…" at bounding box center [553, 396] width 531 height 54
click at [288, 365] on input "c. Holding an urgent meeting with the project team to brainstorm solutions and …" at bounding box center [288, 359] width 0 height 11
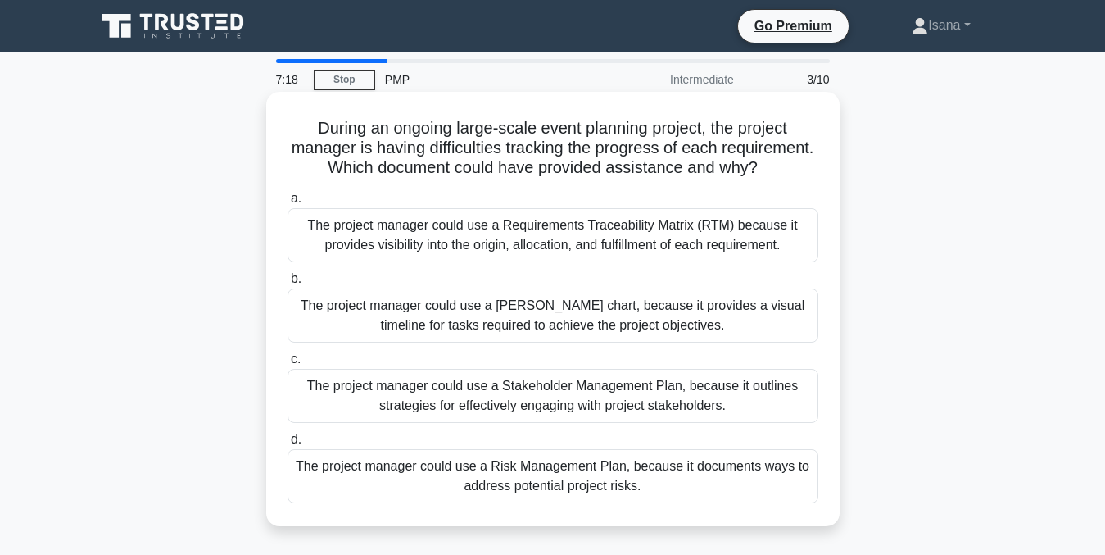
click at [767, 256] on div "The project manager could use a Requirements Traceability Matrix (RTM) because …" at bounding box center [553, 235] width 531 height 54
click at [288, 204] on input "a. The project manager could use a Requirements Traceability Matrix (RTM) becau…" at bounding box center [288, 198] width 0 height 11
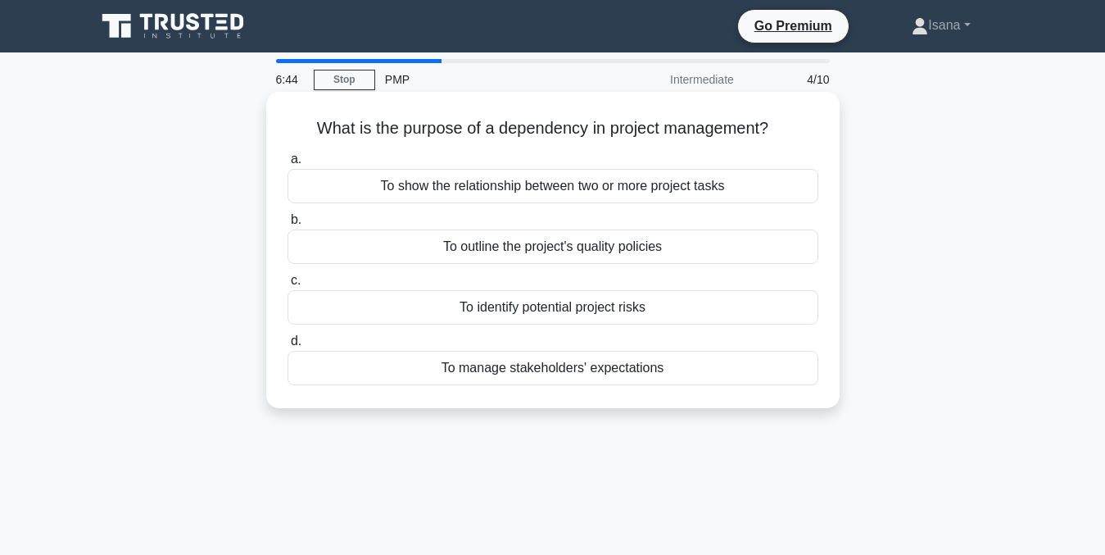
click at [668, 369] on div "To manage stakeholders' expectations" at bounding box center [553, 368] width 531 height 34
click at [288, 346] on input "d. To manage stakeholders' expectations" at bounding box center [288, 341] width 0 height 11
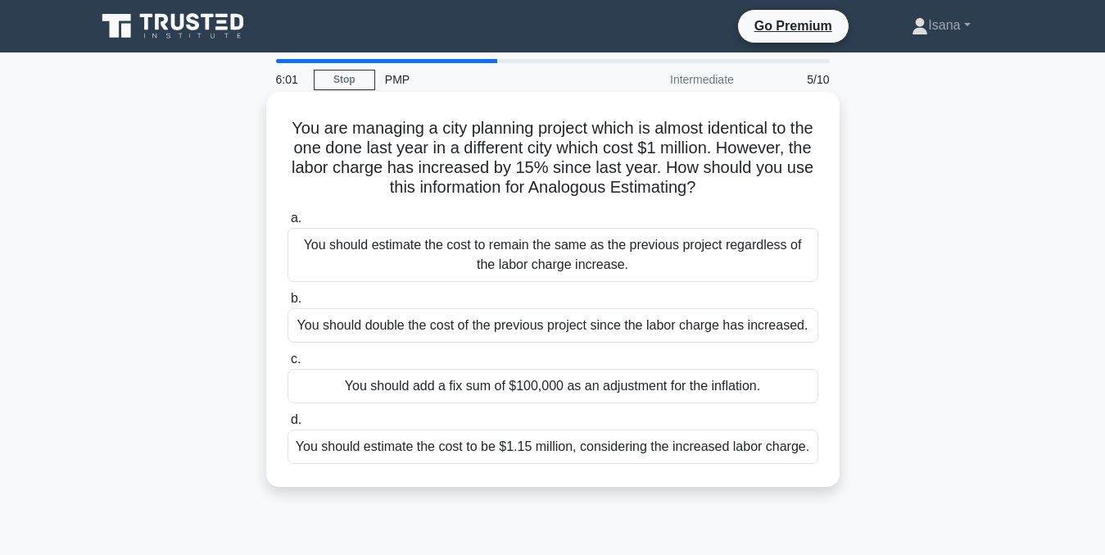
click at [616, 453] on div "You should estimate the cost to be $1.15 million, considering the increased lab…" at bounding box center [553, 446] width 531 height 34
click at [288, 425] on input "d. You should estimate the cost to be $1.15 million, considering the increased …" at bounding box center [288, 419] width 0 height 11
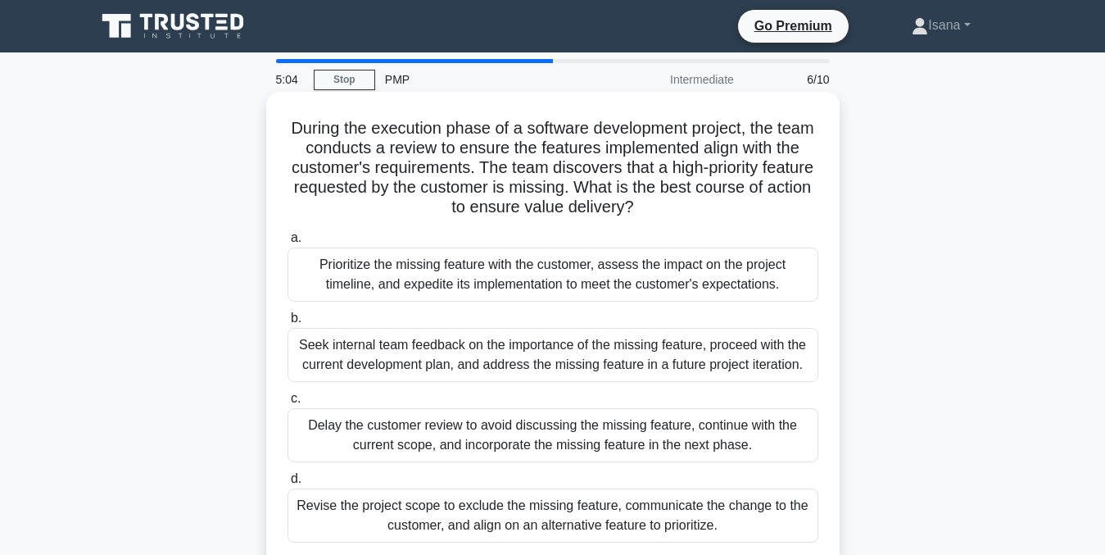
click at [641, 272] on div "Prioritize the missing feature with the customer, assess the impact on the proj…" at bounding box center [553, 274] width 531 height 54
click at [288, 243] on input "a. Prioritize the missing feature with the customer, assess the impact on the p…" at bounding box center [288, 238] width 0 height 11
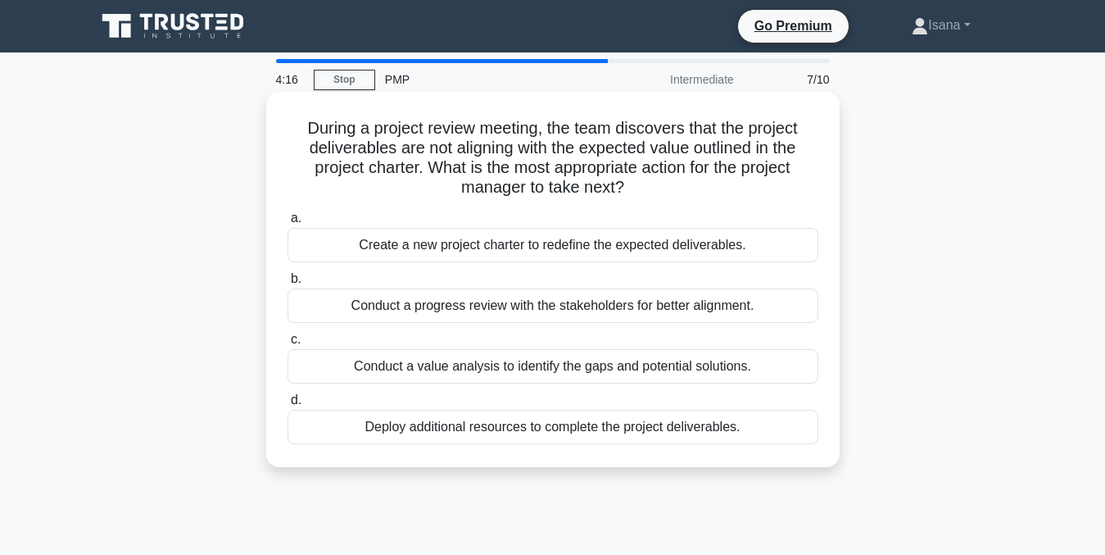
click at [603, 369] on div "Conduct a value analysis to identify the gaps and potential solutions." at bounding box center [553, 366] width 531 height 34
click at [288, 345] on input "c. Conduct a value analysis to identify the gaps and potential solutions." at bounding box center [288, 339] width 0 height 11
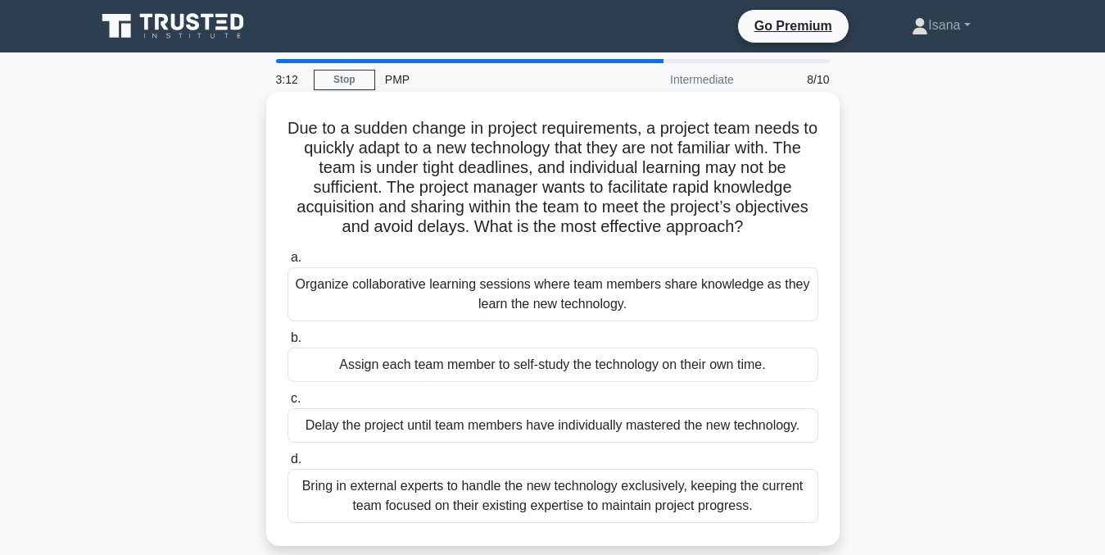
click at [633, 297] on div "Organize collaborative learning sessions where team members share knowledge as …" at bounding box center [553, 294] width 531 height 54
click at [288, 263] on input "a. Organize collaborative learning sessions where team members share knowledge …" at bounding box center [288, 257] width 0 height 11
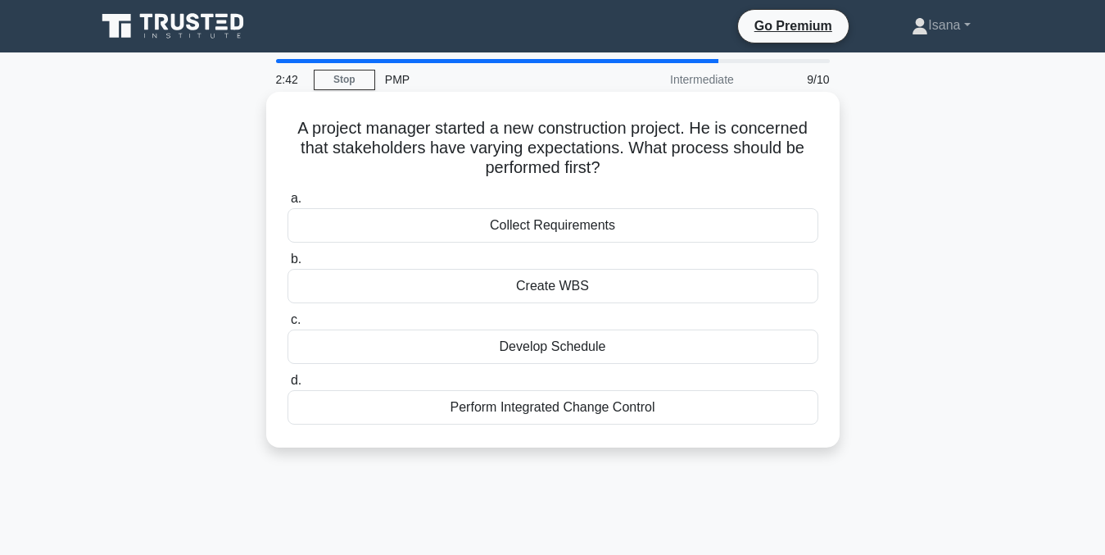
click at [643, 228] on div "Collect Requirements" at bounding box center [553, 225] width 531 height 34
click at [288, 204] on input "a. Collect Requirements" at bounding box center [288, 198] width 0 height 11
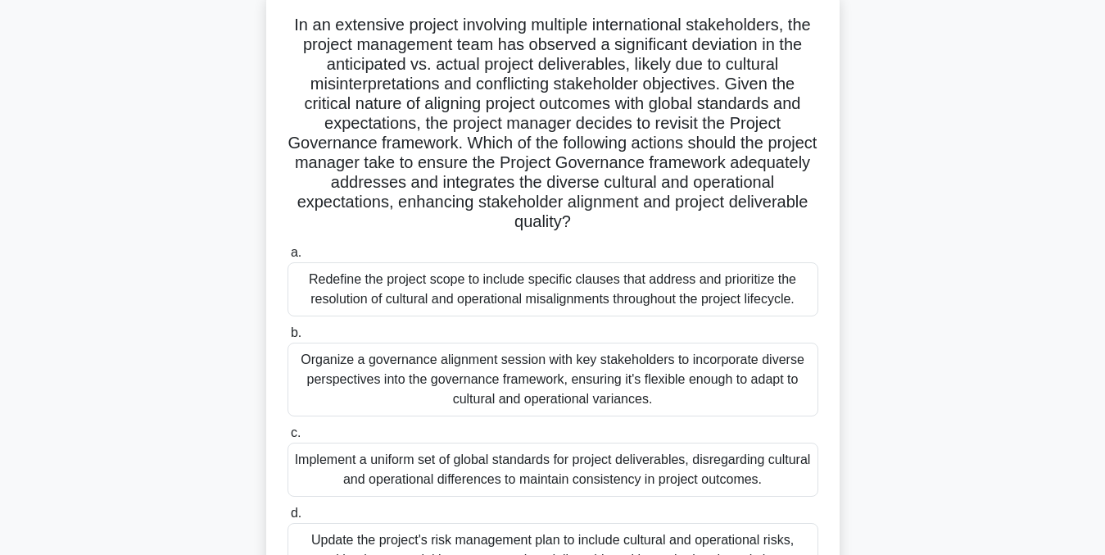
scroll to position [109, 0]
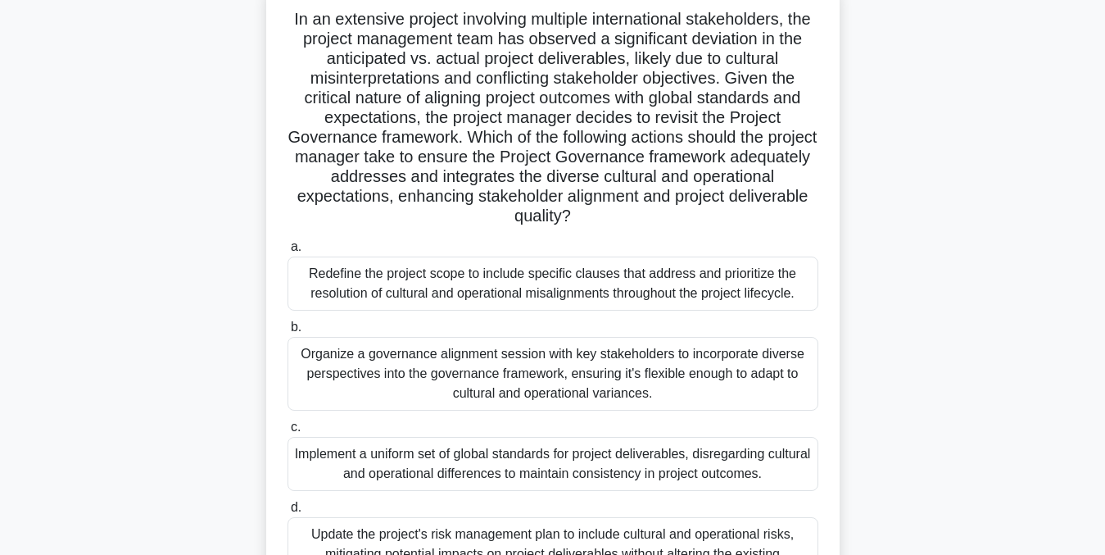
click at [782, 383] on div "Organize a governance alignment session with key stakeholders to incorporate di…" at bounding box center [553, 374] width 531 height 74
click at [288, 333] on input "b. Organize a governance alignment session with key stakeholders to incorporate…" at bounding box center [288, 327] width 0 height 11
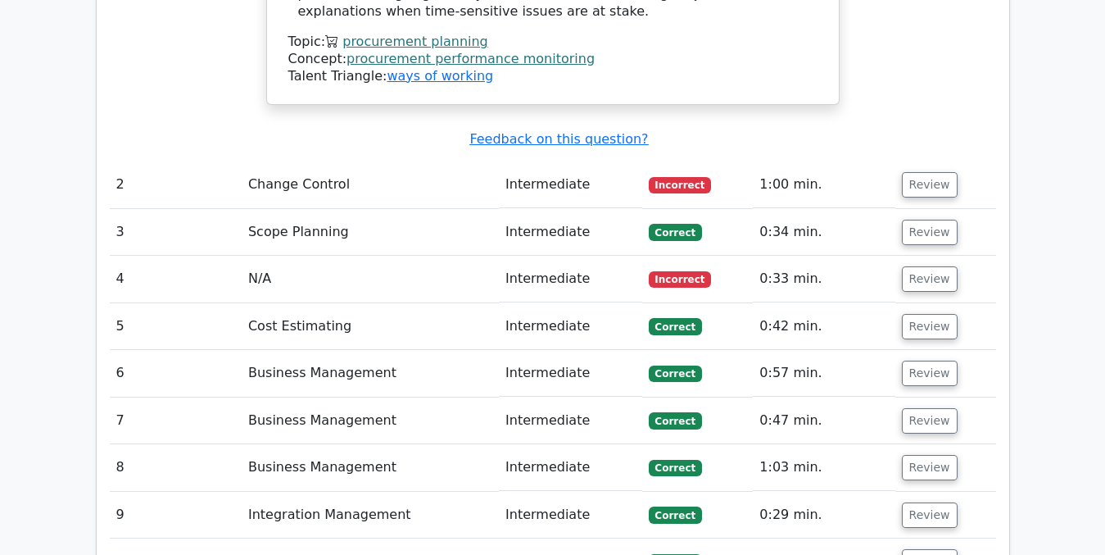
scroll to position [2305, 0]
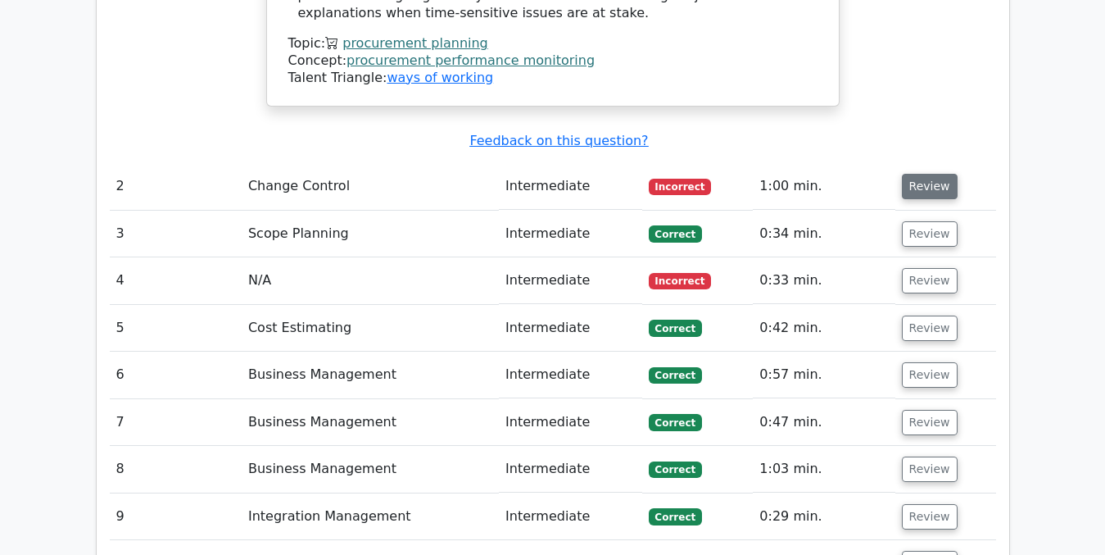
click at [928, 174] on button "Review" at bounding box center [930, 186] width 56 height 25
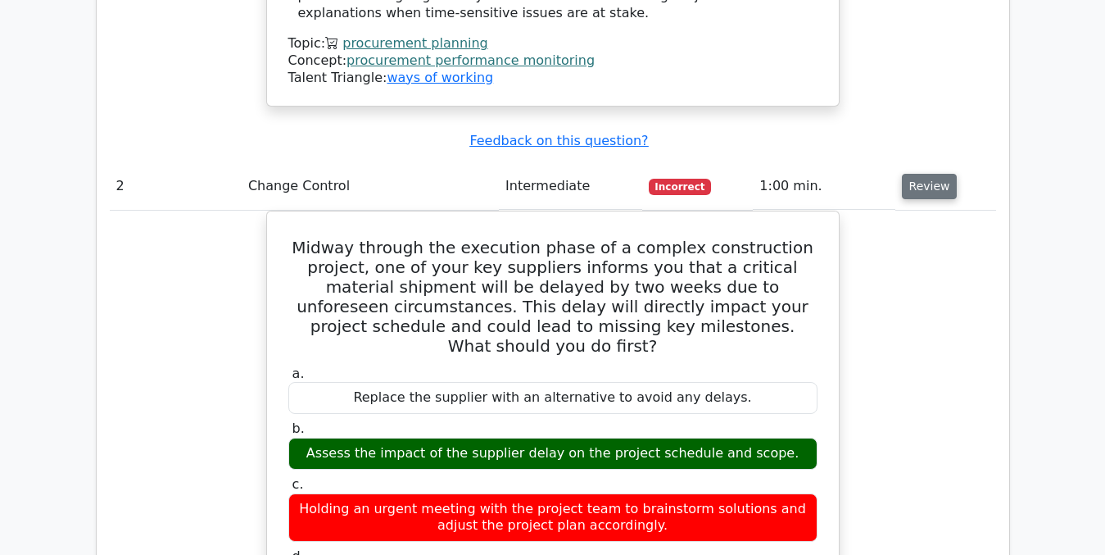
click at [915, 174] on button "Review" at bounding box center [930, 186] width 56 height 25
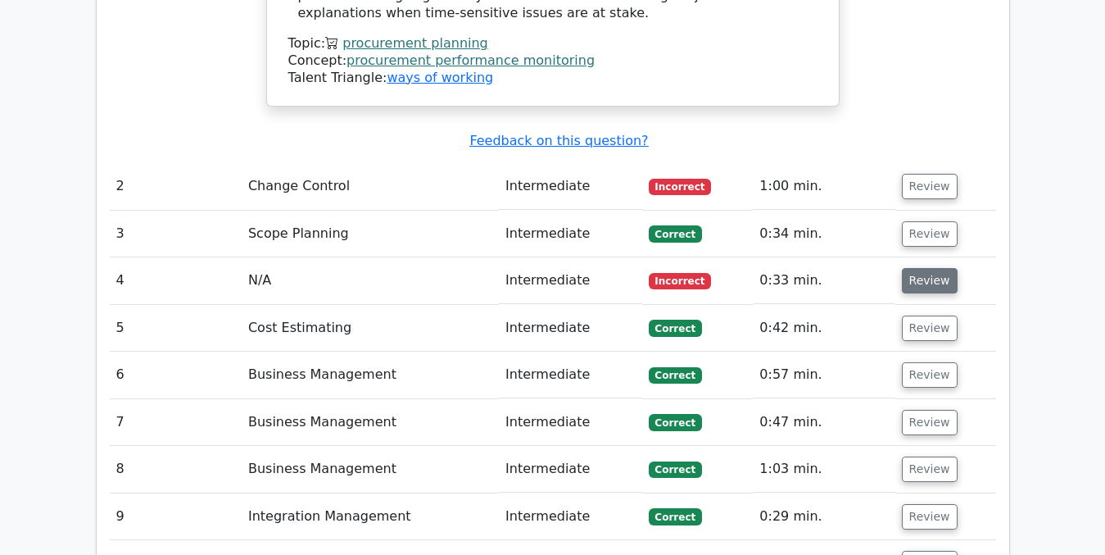
click at [921, 268] on button "Review" at bounding box center [930, 280] width 56 height 25
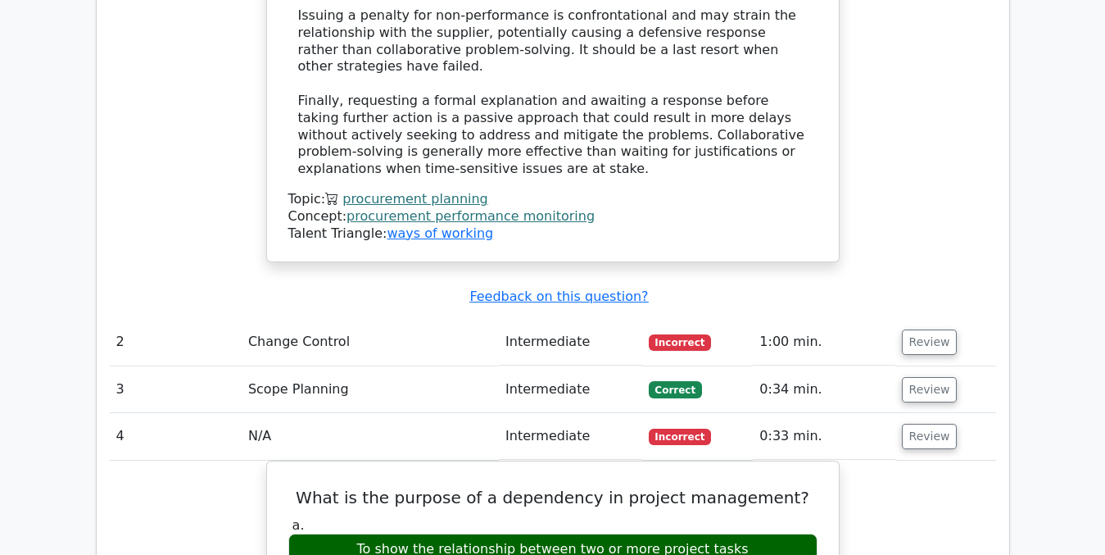
scroll to position [2160, 0]
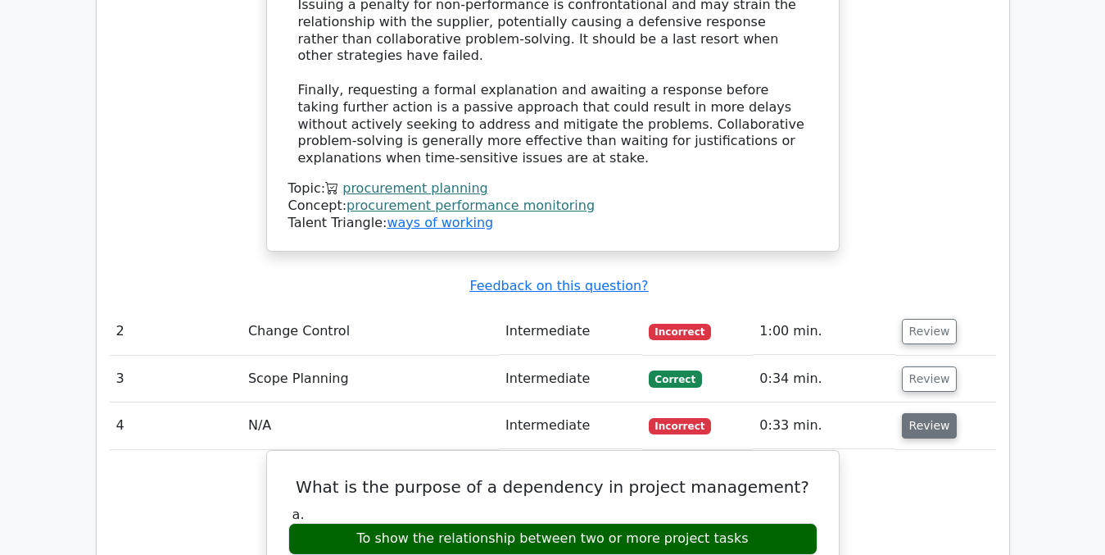
click at [922, 413] on button "Review" at bounding box center [930, 425] width 56 height 25
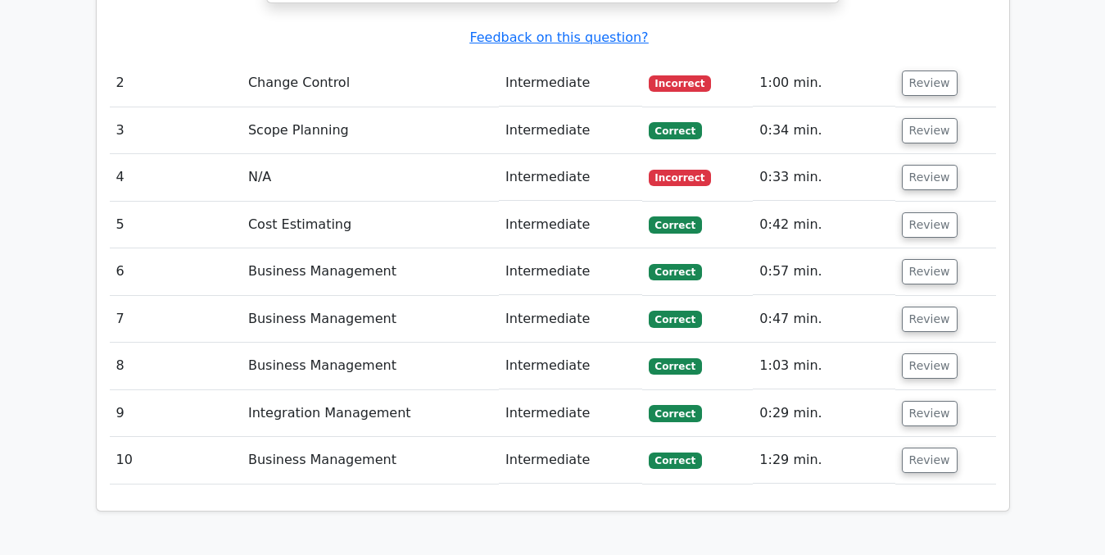
scroll to position [2452, 0]
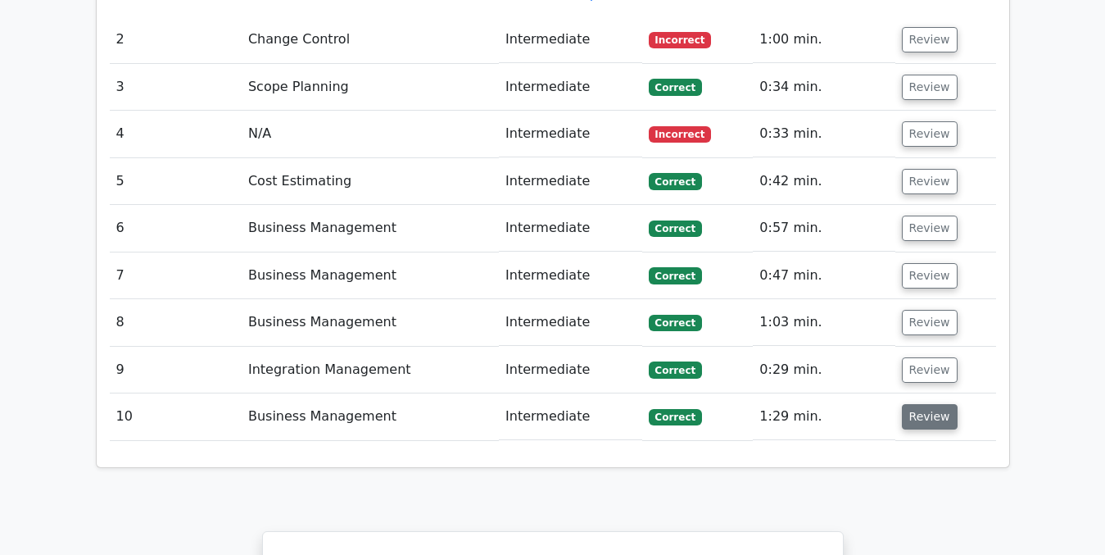
click at [932, 404] on button "Review" at bounding box center [930, 416] width 56 height 25
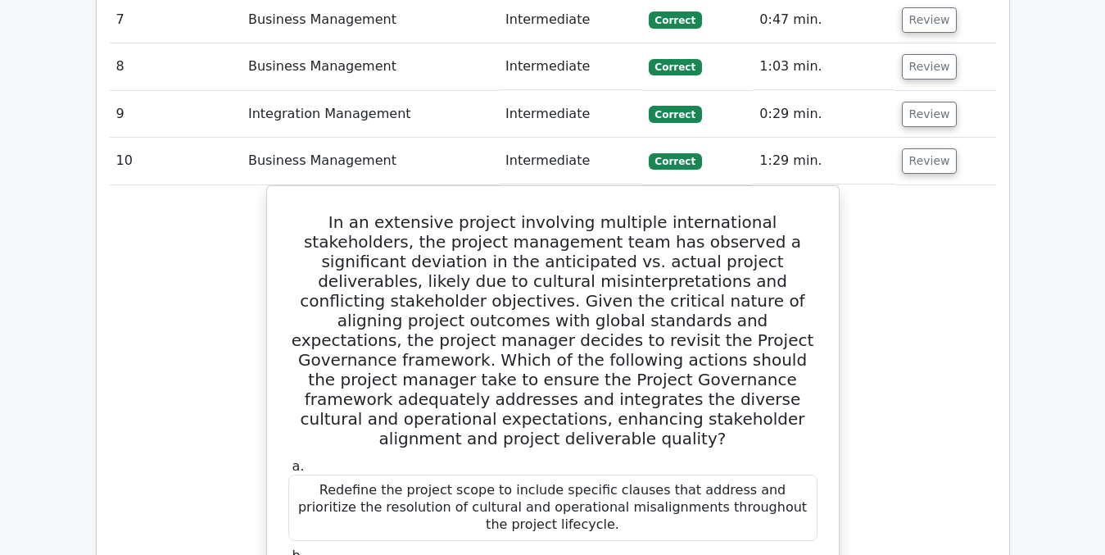
scroll to position [2726, 0]
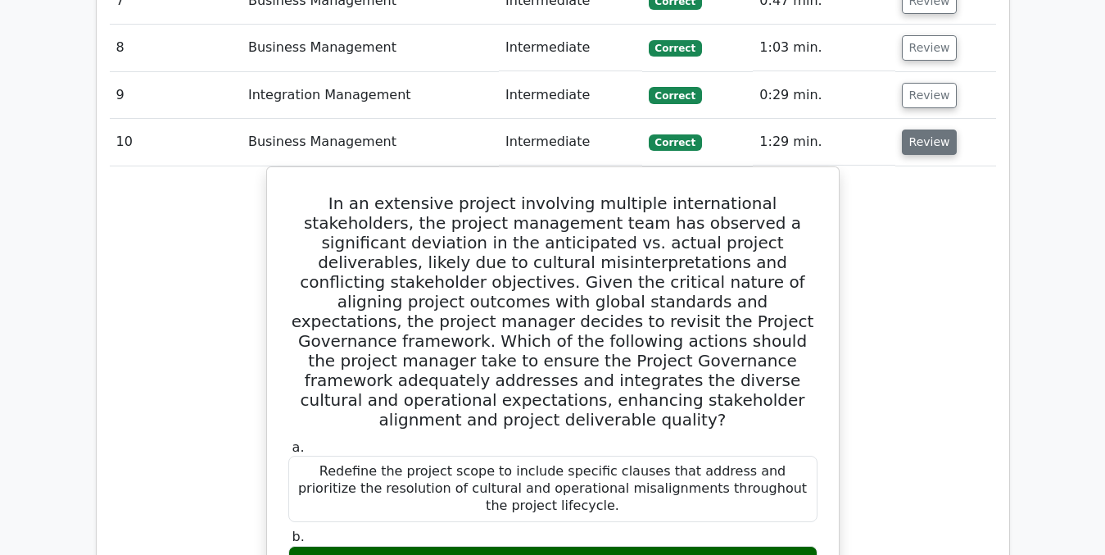
click at [914, 129] on button "Review" at bounding box center [930, 141] width 56 height 25
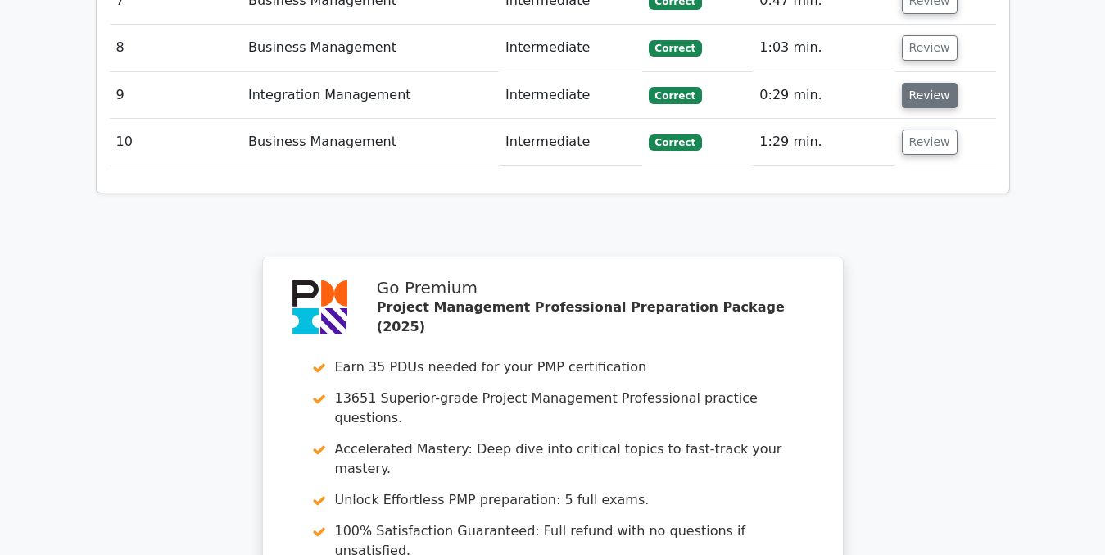
click at [913, 83] on button "Review" at bounding box center [930, 95] width 56 height 25
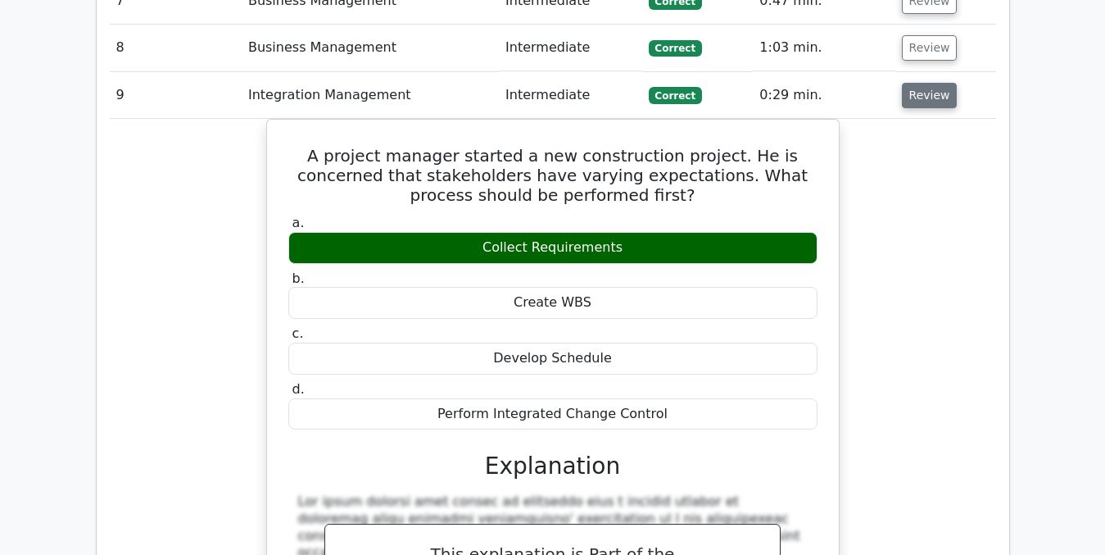
click at [923, 83] on button "Review" at bounding box center [930, 95] width 56 height 25
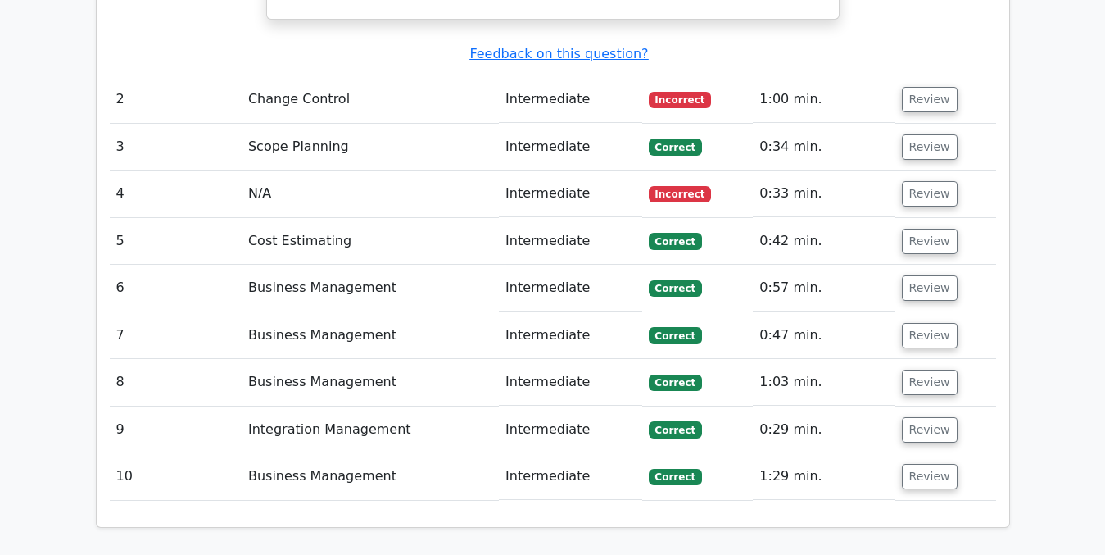
scroll to position [2390, 0]
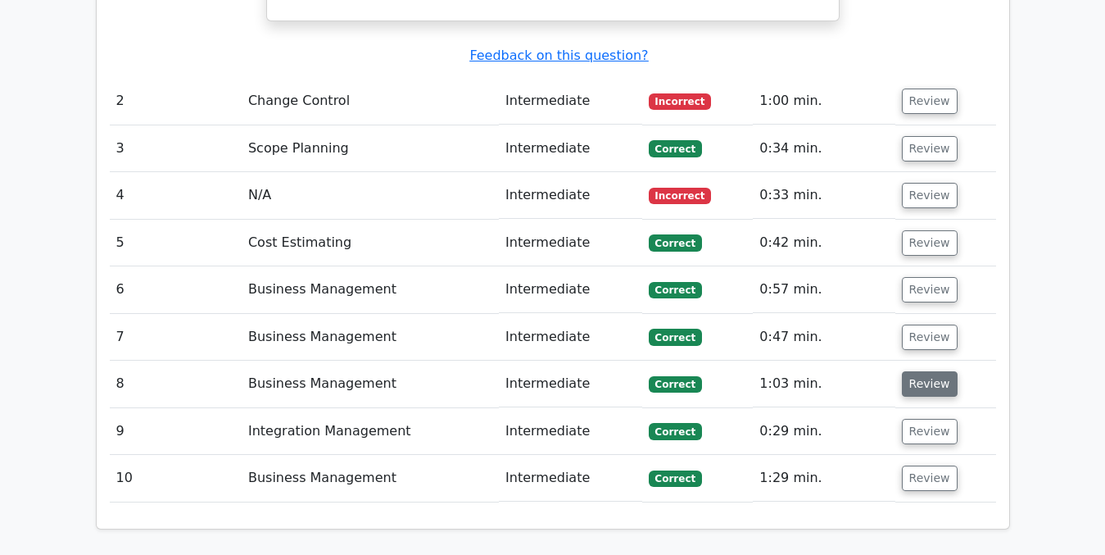
click at [931, 371] on button "Review" at bounding box center [930, 383] width 56 height 25
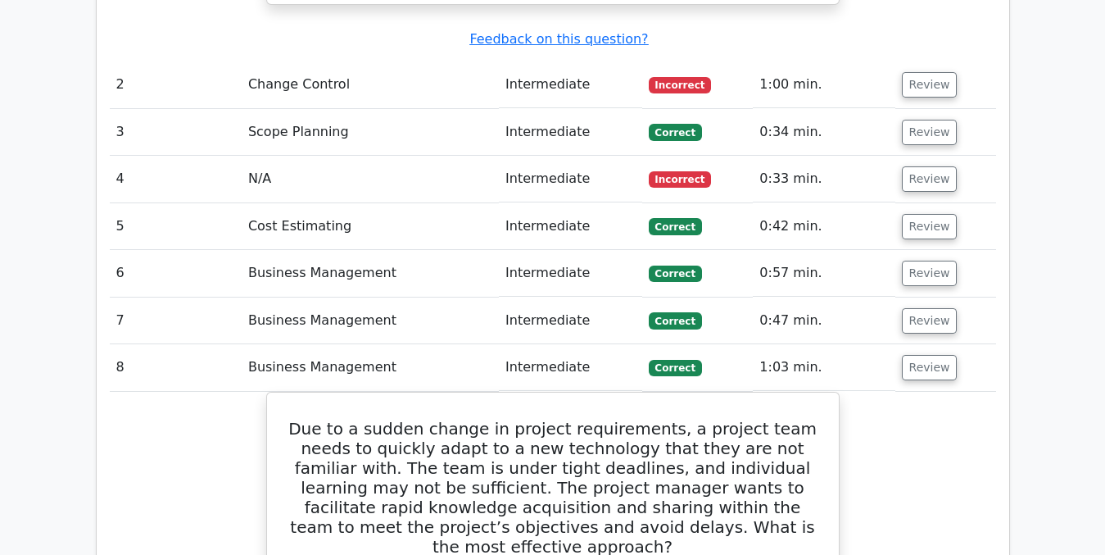
scroll to position [2417, 0]
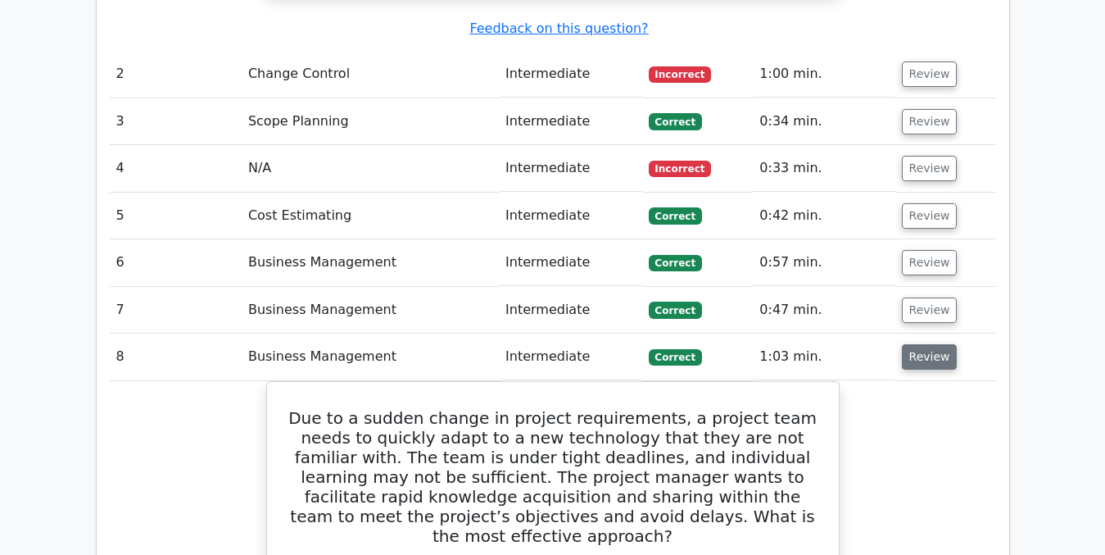
click at [929, 344] on button "Review" at bounding box center [930, 356] width 56 height 25
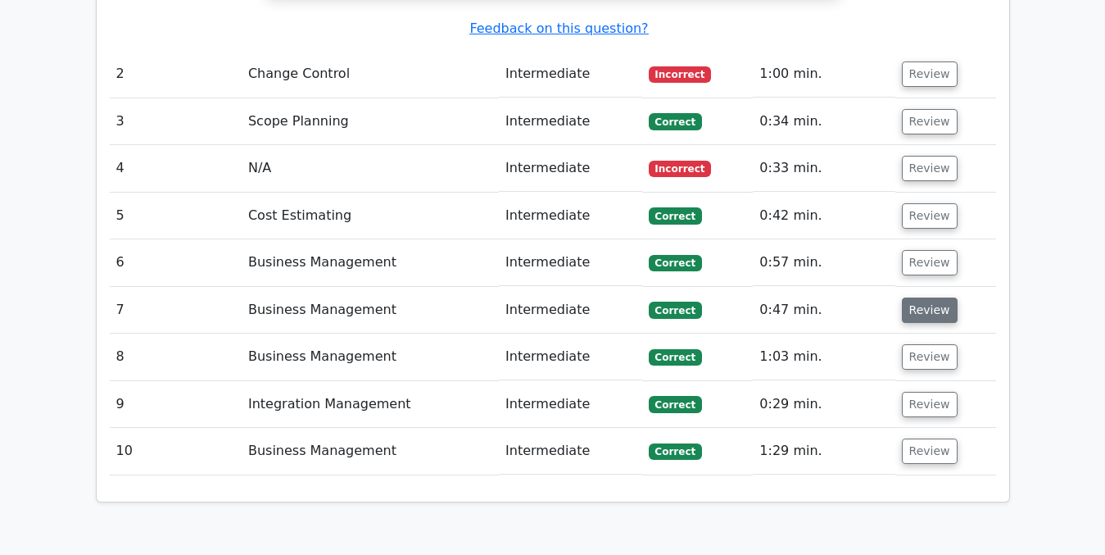
click at [919, 297] on button "Review" at bounding box center [930, 309] width 56 height 25
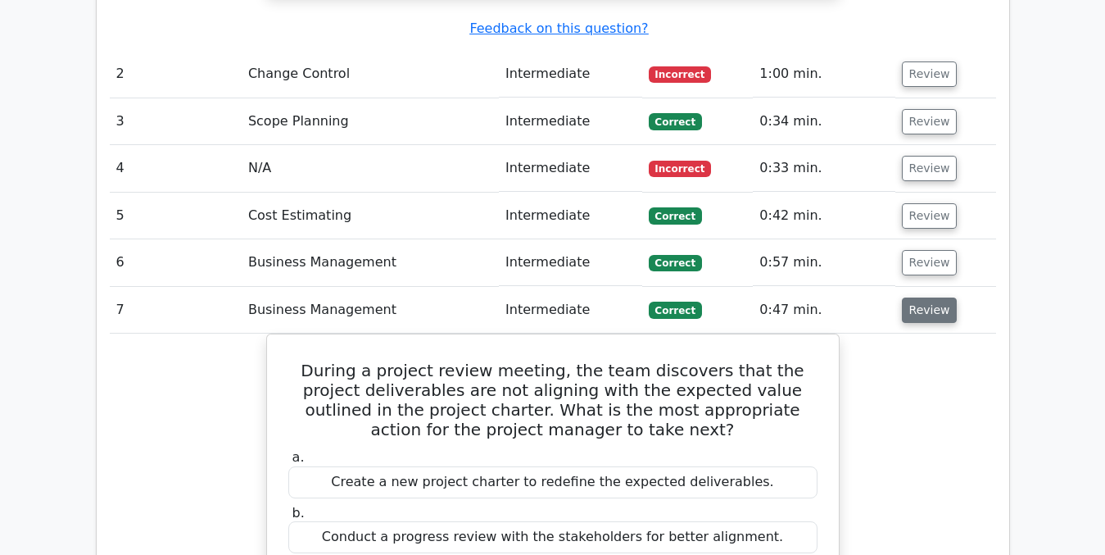
click at [927, 297] on button "Review" at bounding box center [930, 309] width 56 height 25
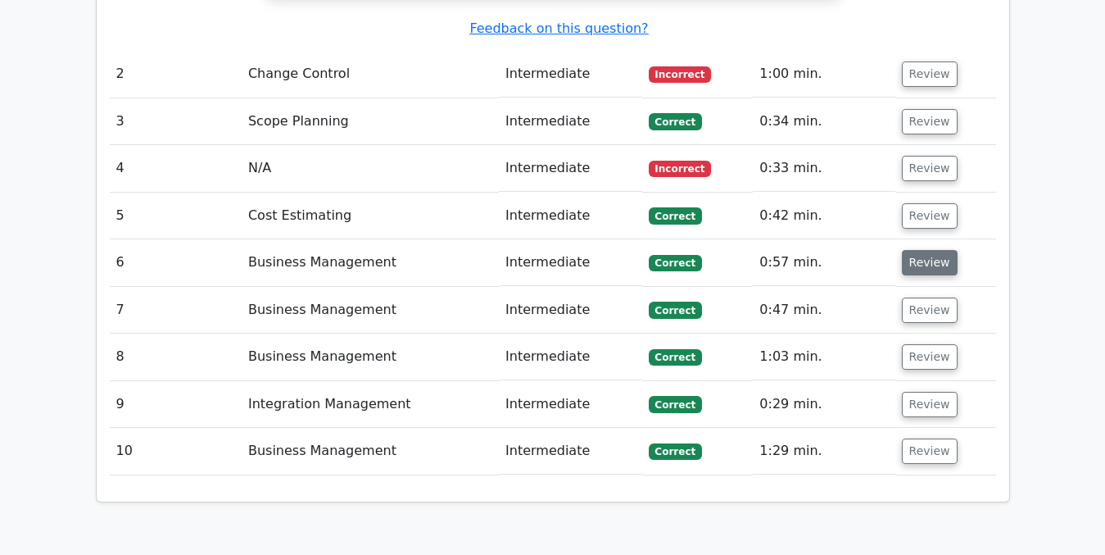
click at [919, 250] on button "Review" at bounding box center [930, 262] width 56 height 25
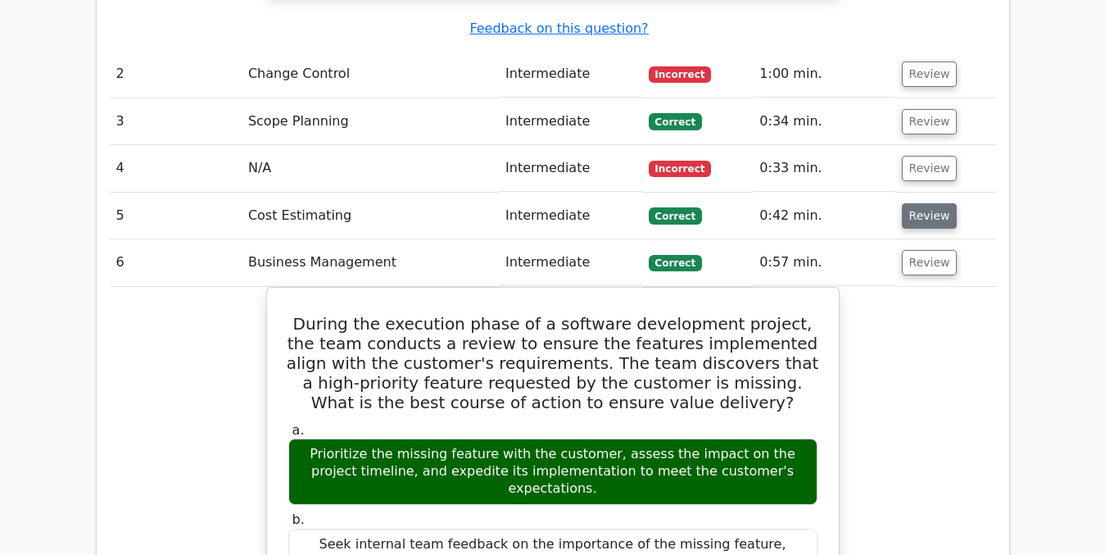
click at [926, 203] on button "Review" at bounding box center [930, 215] width 56 height 25
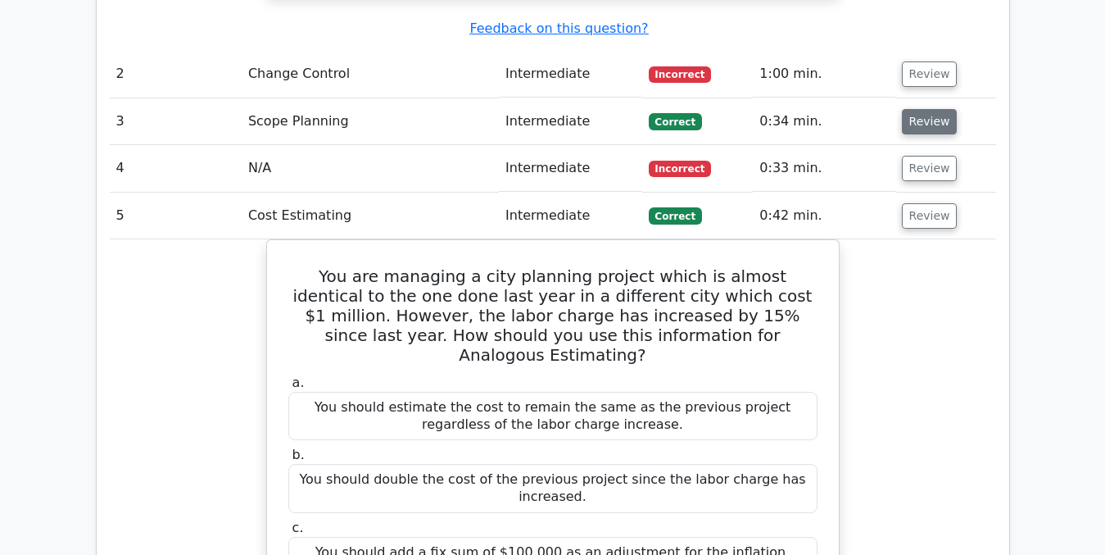
click at [920, 109] on button "Review" at bounding box center [930, 121] width 56 height 25
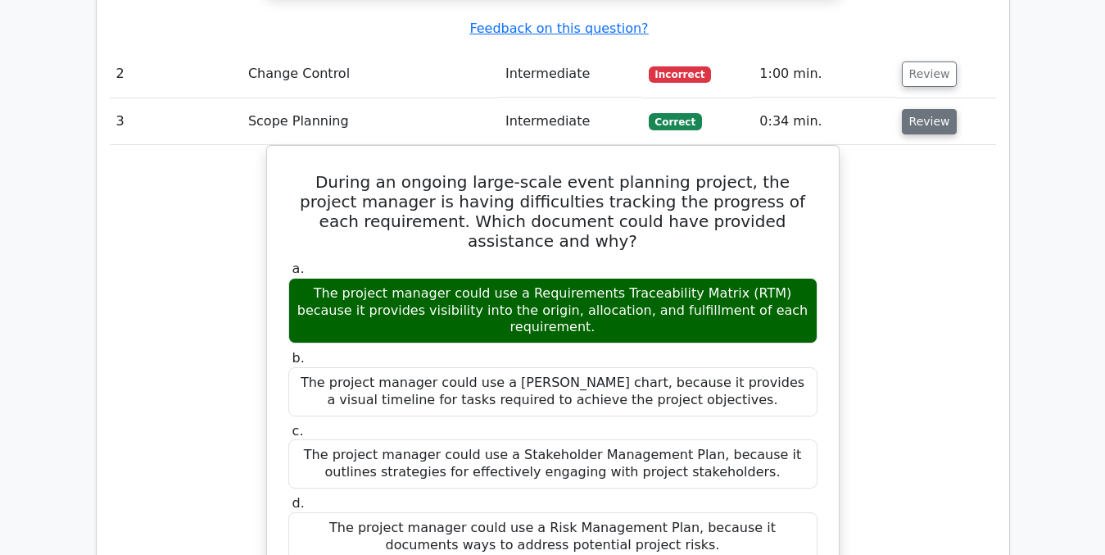
click at [913, 109] on button "Review" at bounding box center [930, 121] width 56 height 25
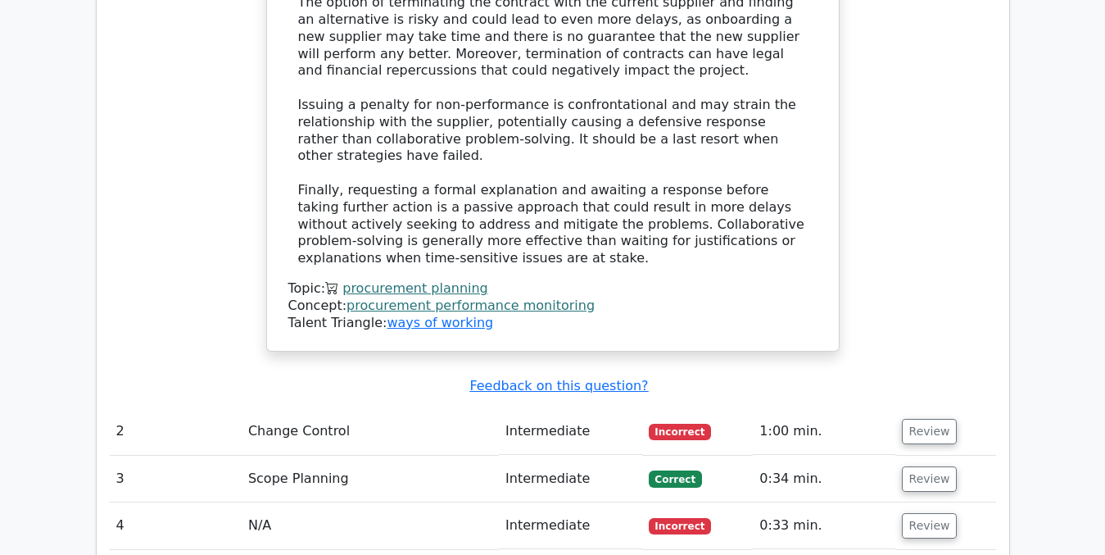
scroll to position [2081, 0]
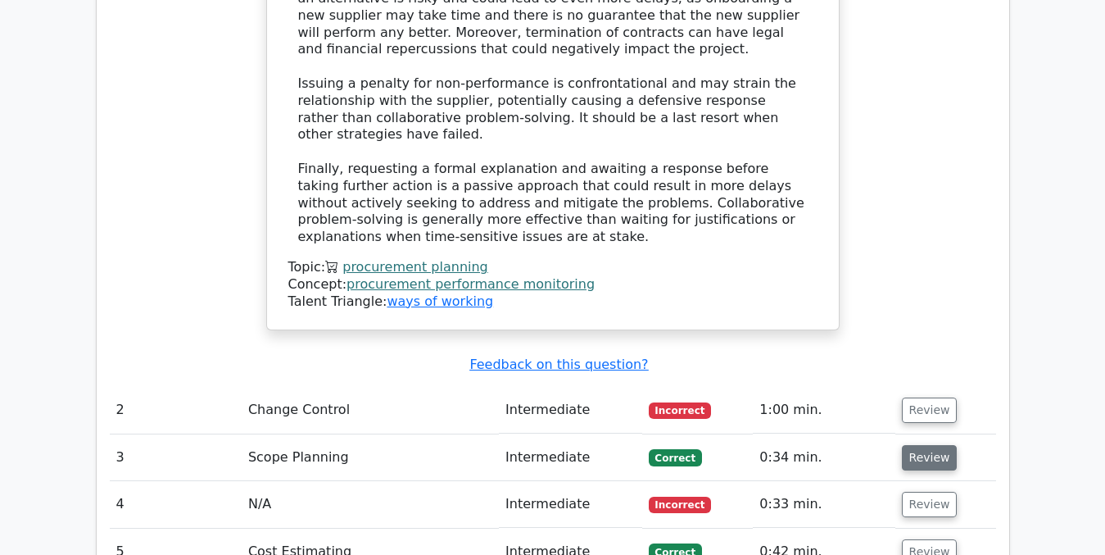
click at [917, 445] on button "Review" at bounding box center [930, 457] width 56 height 25
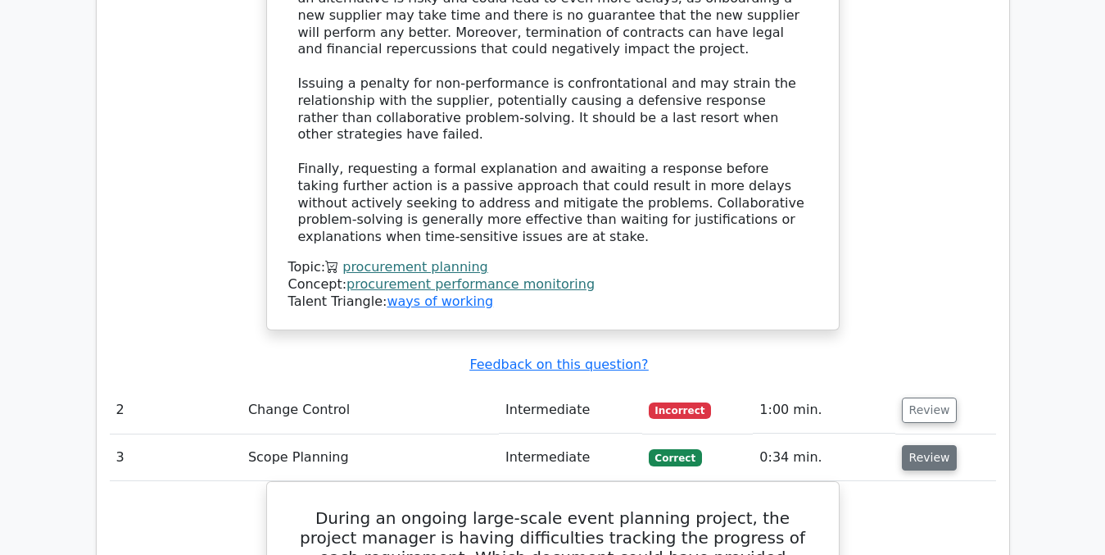
click at [917, 445] on button "Review" at bounding box center [930, 457] width 56 height 25
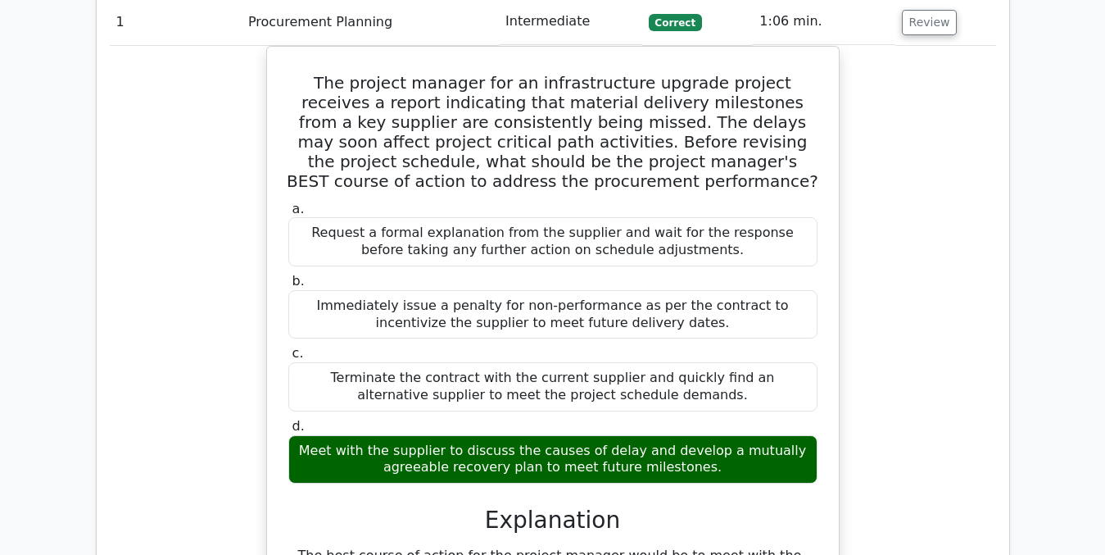
scroll to position [1367, 0]
